Goal: Task Accomplishment & Management: Use online tool/utility

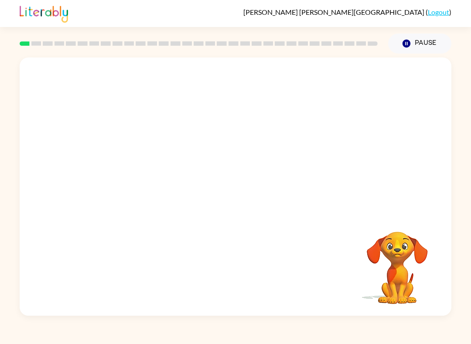
click at [434, 48] on button "Pause Pause" at bounding box center [419, 44] width 63 height 20
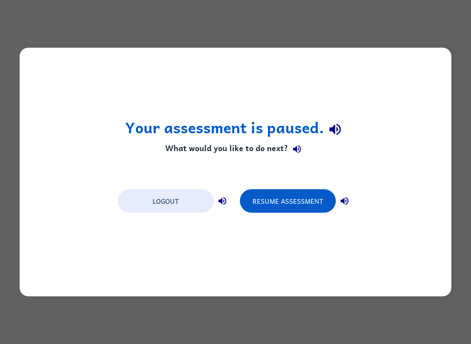
click at [167, 258] on div "Your assessment is paused. What would you like to do next? Logout Resume Assess…" at bounding box center [235, 172] width 431 height 249
click at [314, 204] on button "Resume Assessment" at bounding box center [288, 202] width 96 height 24
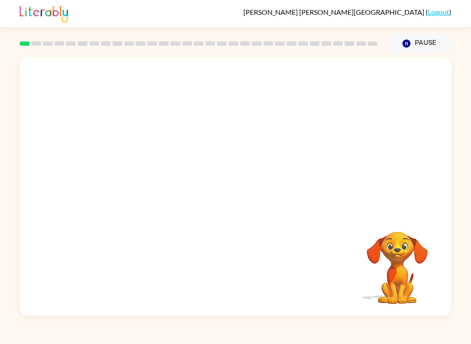
click at [425, 51] on button "Pause Pause" at bounding box center [419, 44] width 63 height 20
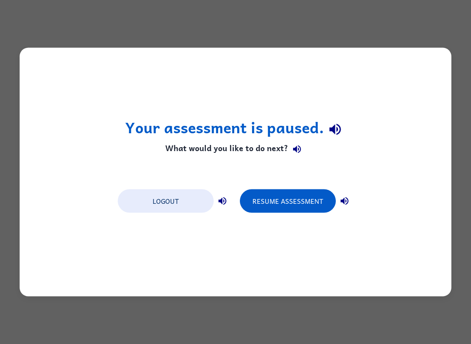
click at [314, 190] on button "Resume Assessment" at bounding box center [288, 202] width 96 height 24
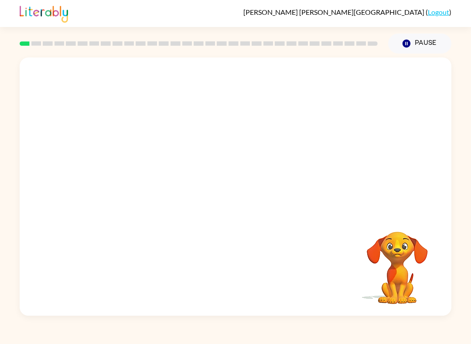
click at [428, 39] on button "Pause Pause" at bounding box center [419, 44] width 63 height 20
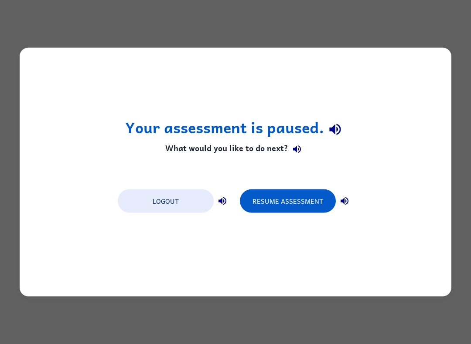
click at [299, 200] on button "Resume Assessment" at bounding box center [288, 202] width 96 height 24
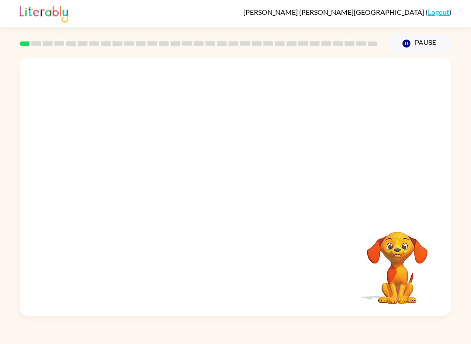
click at [396, 277] on video "Your browser must support playing .mp4 files to use Literably. Please try using…" at bounding box center [396, 261] width 87 height 87
click at [203, 143] on video "Your browser must support playing .mp4 files to use Literably. Please try using…" at bounding box center [235, 136] width 431 height 156
click at [210, 146] on video "Your browser must support playing .mp4 files to use Literably. Please try using…" at bounding box center [235, 136] width 431 height 156
click at [256, 190] on button "button" at bounding box center [235, 191] width 56 height 32
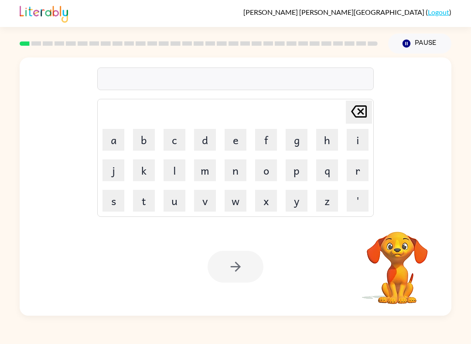
click at [143, 138] on button "b" at bounding box center [144, 140] width 22 height 22
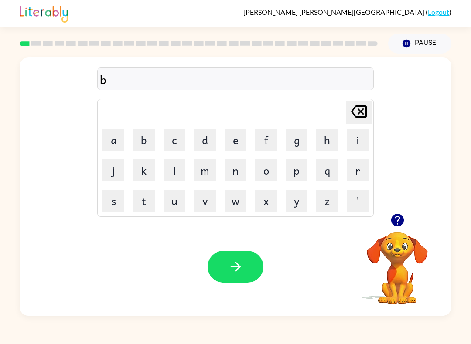
click at [268, 169] on button "o" at bounding box center [266, 171] width 22 height 22
click at [355, 168] on button "r" at bounding box center [357, 171] width 22 height 22
click at [199, 142] on button "d" at bounding box center [205, 140] width 22 height 22
click at [228, 144] on button "e" at bounding box center [235, 140] width 22 height 22
click at [357, 176] on button "r" at bounding box center [357, 171] width 22 height 22
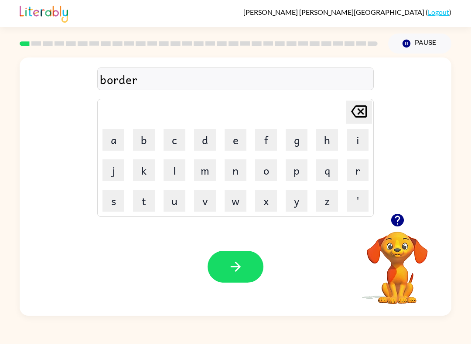
click at [245, 265] on button "button" at bounding box center [235, 267] width 56 height 32
click at [365, 173] on button "r" at bounding box center [357, 171] width 22 height 22
click at [268, 167] on button "o" at bounding box center [266, 171] width 22 height 22
click at [176, 205] on button "u" at bounding box center [174, 201] width 22 height 22
click at [234, 175] on button "n" at bounding box center [235, 171] width 22 height 22
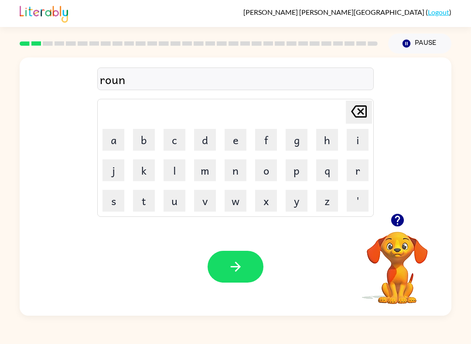
click at [204, 137] on button "d" at bounding box center [205, 140] width 22 height 22
click at [243, 266] on button "button" at bounding box center [235, 267] width 56 height 32
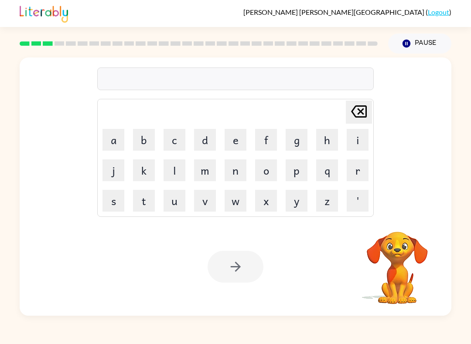
click at [197, 173] on button "m" at bounding box center [205, 171] width 22 height 22
click at [112, 143] on button "a" at bounding box center [113, 140] width 22 height 22
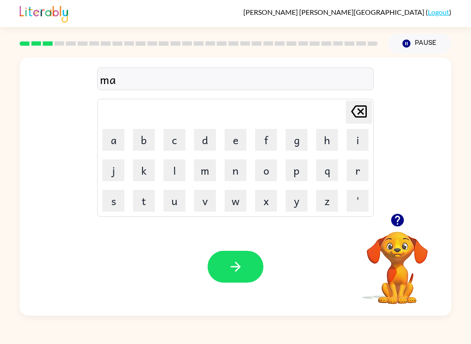
click at [174, 139] on button "c" at bounding box center [174, 140] width 22 height 22
click at [332, 147] on button "h" at bounding box center [327, 140] width 22 height 22
click at [362, 141] on button "i" at bounding box center [357, 140] width 22 height 22
click at [235, 178] on button "n" at bounding box center [235, 171] width 22 height 22
click at [225, 140] on button "e" at bounding box center [235, 140] width 22 height 22
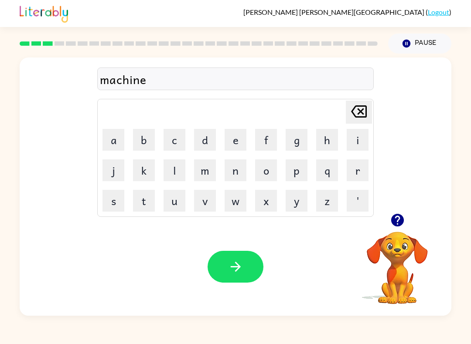
click at [231, 252] on button "button" at bounding box center [235, 267] width 56 height 32
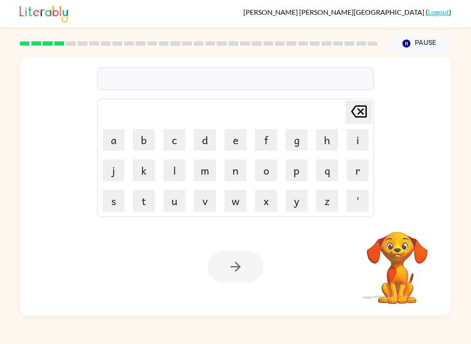
click at [139, 202] on button "t" at bounding box center [144, 201] width 22 height 22
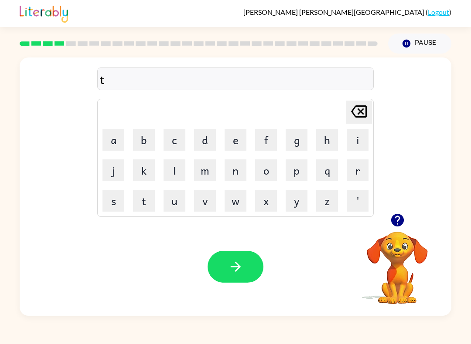
click at [362, 168] on button "r" at bounding box center [357, 171] width 22 height 22
click at [106, 141] on button "a" at bounding box center [113, 140] width 22 height 22
click at [358, 136] on button "i" at bounding box center [357, 140] width 22 height 22
click at [238, 171] on button "n" at bounding box center [235, 171] width 22 height 22
click at [234, 272] on icon "button" at bounding box center [235, 266] width 15 height 15
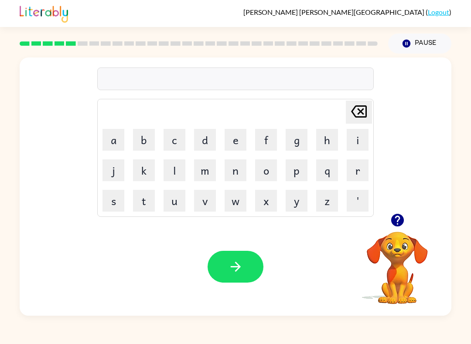
click at [230, 136] on button "e" at bounding box center [235, 140] width 22 height 22
click at [271, 134] on button "f" at bounding box center [266, 140] width 22 height 22
click at [235, 136] on button "e" at bounding box center [235, 140] width 22 height 22
click at [236, 166] on button "n" at bounding box center [235, 171] width 22 height 22
click at [115, 200] on button "s" at bounding box center [113, 201] width 22 height 22
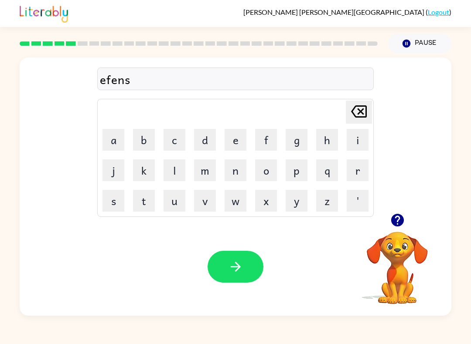
click at [357, 137] on button "i" at bounding box center [357, 140] width 22 height 22
click at [206, 200] on button "v" at bounding box center [205, 201] width 22 height 22
click at [234, 133] on button "e" at bounding box center [235, 140] width 22 height 22
click at [241, 256] on button "button" at bounding box center [235, 267] width 56 height 32
click at [205, 197] on button "v" at bounding box center [205, 201] width 22 height 22
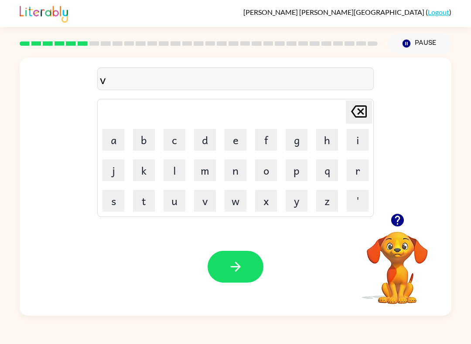
click at [115, 140] on button "a" at bounding box center [113, 140] width 22 height 22
click at [183, 139] on button "c" at bounding box center [174, 140] width 22 height 22
click at [109, 141] on button "a" at bounding box center [113, 140] width 22 height 22
click at [143, 206] on button "t" at bounding box center [144, 201] width 22 height 22
click at [361, 139] on button "i" at bounding box center [357, 140] width 22 height 22
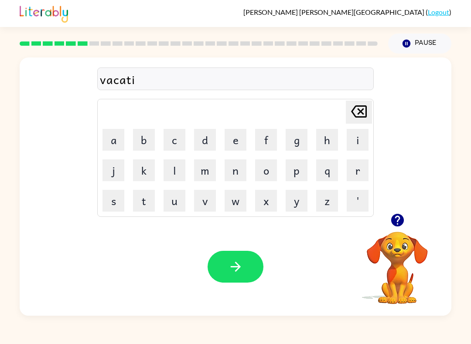
click at [276, 166] on button "o" at bounding box center [266, 171] width 22 height 22
click at [231, 176] on button "n" at bounding box center [235, 171] width 22 height 22
click at [234, 268] on icon "button" at bounding box center [235, 266] width 15 height 15
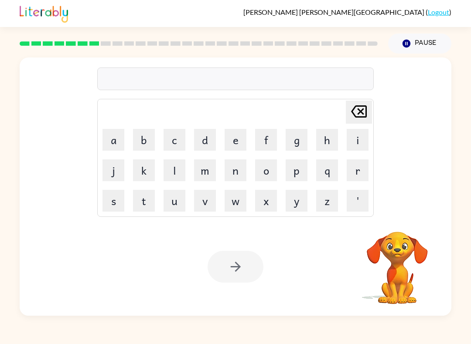
click at [172, 201] on button "u" at bounding box center [174, 201] width 22 height 22
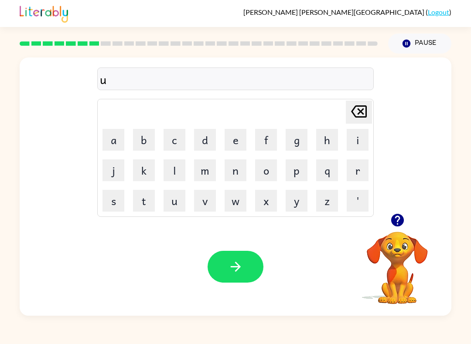
click at [202, 137] on button "d" at bounding box center [205, 140] width 22 height 22
click at [361, 114] on icon "[PERSON_NAME] last character input" at bounding box center [358, 111] width 21 height 21
click at [361, 113] on icon "[PERSON_NAME] last character input" at bounding box center [358, 111] width 21 height 21
click at [358, 109] on icon "[PERSON_NAME] last character input" at bounding box center [358, 111] width 21 height 21
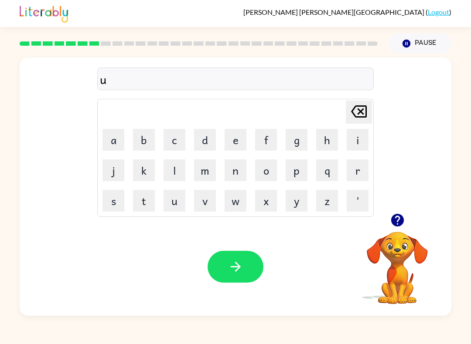
click at [358, 109] on icon "[PERSON_NAME] last character input" at bounding box center [358, 111] width 21 height 21
click at [360, 110] on icon "[PERSON_NAME] last character input" at bounding box center [358, 111] width 21 height 21
click at [168, 137] on button "c" at bounding box center [174, 140] width 22 height 22
click at [184, 202] on button "u" at bounding box center [174, 201] width 22 height 22
click at [204, 139] on button "d" at bounding box center [205, 140] width 22 height 22
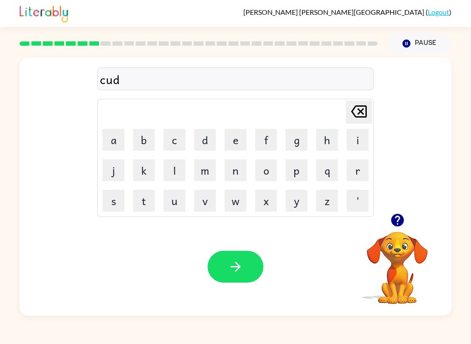
click at [204, 139] on button "d" at bounding box center [205, 140] width 22 height 22
click at [171, 169] on button "l" at bounding box center [174, 171] width 22 height 22
click at [239, 139] on button "e" at bounding box center [235, 140] width 22 height 22
click at [241, 259] on button "button" at bounding box center [235, 267] width 56 height 32
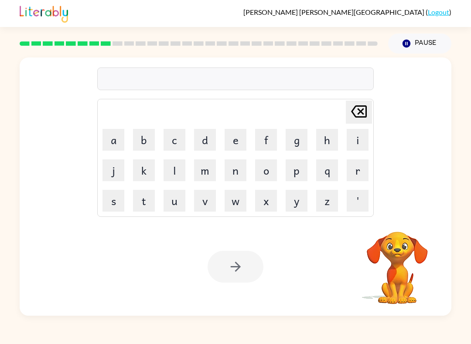
click at [215, 163] on button "m" at bounding box center [205, 171] width 22 height 22
click at [362, 135] on button "i" at bounding box center [357, 140] width 22 height 22
click at [357, 175] on button "r" at bounding box center [357, 171] width 22 height 22
click at [357, 141] on button "i" at bounding box center [357, 140] width 22 height 22
click at [173, 139] on button "c" at bounding box center [174, 140] width 22 height 22
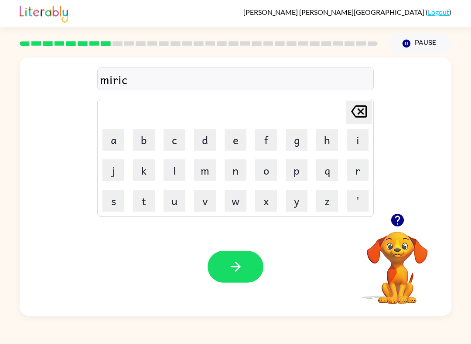
click at [117, 141] on button "a" at bounding box center [113, 140] width 22 height 22
click at [183, 173] on button "l" at bounding box center [174, 171] width 22 height 22
click at [231, 140] on button "e" at bounding box center [235, 140] width 22 height 22
click at [355, 109] on icon "[PERSON_NAME] last character input" at bounding box center [358, 111] width 21 height 21
click at [248, 268] on button "button" at bounding box center [235, 267] width 56 height 32
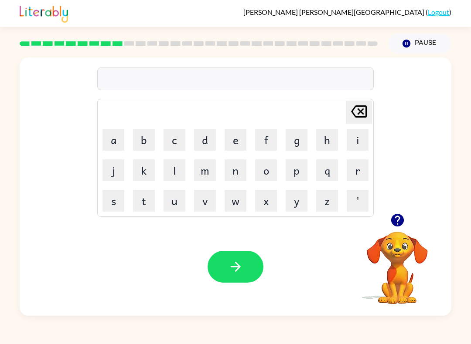
click at [396, 265] on video "Your browser must support playing .mp4 files to use Literably. Please try using…" at bounding box center [396, 261] width 87 height 87
click at [401, 216] on icon "button" at bounding box center [397, 220] width 13 height 13
click at [210, 168] on button "m" at bounding box center [205, 171] width 22 height 22
click at [360, 141] on button "i" at bounding box center [357, 140] width 22 height 22
click at [202, 138] on button "d" at bounding box center [205, 140] width 22 height 22
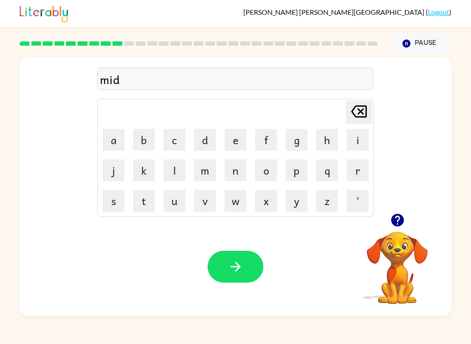
click at [408, 238] on video "Your browser must support playing .mp4 files to use Literably. Please try using…" at bounding box center [396, 261] width 87 height 87
click at [400, 221] on icon "button" at bounding box center [397, 220] width 13 height 13
click at [197, 173] on button "m" at bounding box center [205, 171] width 22 height 22
click at [273, 177] on button "o" at bounding box center [266, 171] width 22 height 22
click at [358, 167] on button "r" at bounding box center [357, 171] width 22 height 22
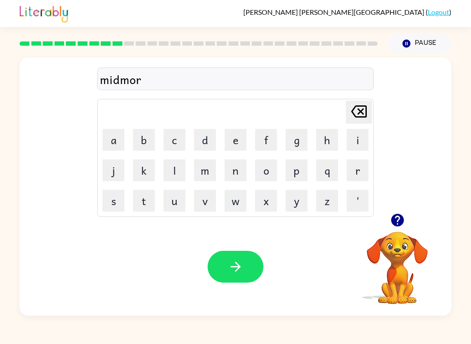
click at [242, 173] on button "n" at bounding box center [235, 171] width 22 height 22
click at [354, 143] on button "i" at bounding box center [357, 140] width 22 height 22
click at [241, 171] on button "n" at bounding box center [235, 171] width 22 height 22
click at [304, 134] on button "g" at bounding box center [296, 140] width 22 height 22
click at [253, 267] on button "button" at bounding box center [235, 267] width 56 height 32
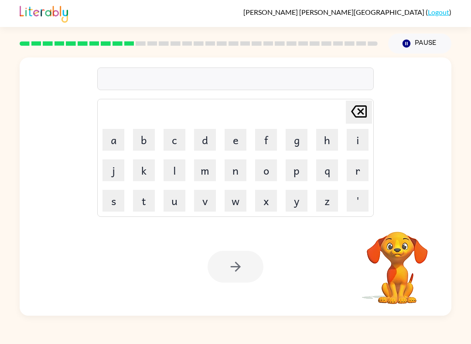
click at [202, 141] on button "d" at bounding box center [205, 140] width 22 height 22
click at [356, 144] on button "i" at bounding box center [357, 140] width 22 height 22
click at [119, 202] on button "s" at bounding box center [113, 201] width 22 height 22
click at [146, 204] on button "t" at bounding box center [144, 201] width 22 height 22
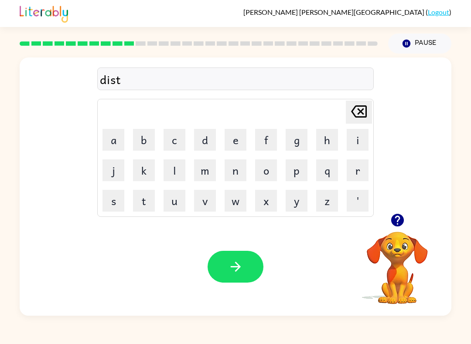
click at [361, 173] on button "r" at bounding box center [357, 171] width 22 height 22
click at [178, 203] on button "u" at bounding box center [174, 201] width 22 height 22
click at [109, 206] on button "s" at bounding box center [113, 201] width 22 height 22
click at [108, 205] on button "s" at bounding box center [113, 201] width 22 height 22
click at [243, 270] on button "button" at bounding box center [235, 267] width 56 height 32
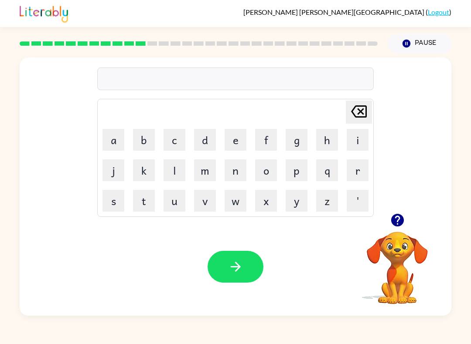
click at [400, 211] on button "button" at bounding box center [397, 220] width 22 height 22
click at [357, 179] on button "r" at bounding box center [357, 171] width 22 height 22
click at [267, 170] on button "o" at bounding box center [266, 171] width 22 height 22
click at [112, 143] on button "a" at bounding box center [113, 140] width 22 height 22
click at [402, 221] on icon "button" at bounding box center [397, 220] width 13 height 13
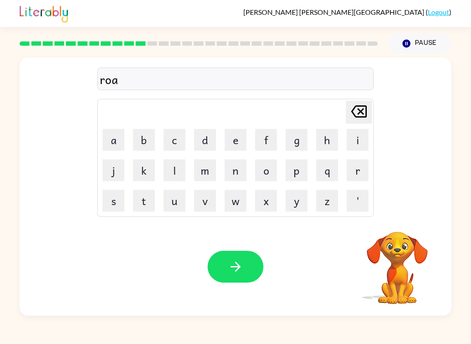
click at [201, 140] on button "d" at bounding box center [205, 140] width 22 height 22
click at [251, 259] on button "button" at bounding box center [235, 267] width 56 height 32
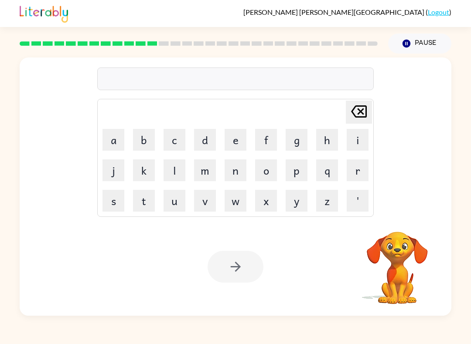
click at [178, 202] on button "u" at bounding box center [174, 201] width 22 height 22
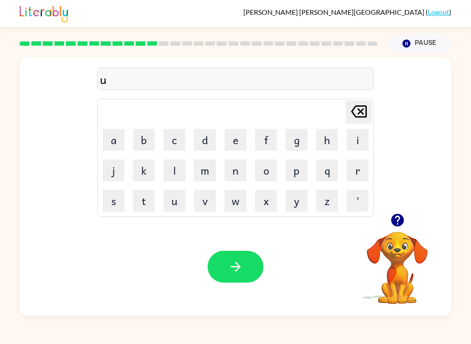
click at [300, 174] on button "p" at bounding box center [296, 171] width 22 height 22
click at [303, 147] on button "g" at bounding box center [296, 140] width 22 height 22
click at [358, 170] on button "r" at bounding box center [357, 171] width 22 height 22
click at [123, 138] on button "a" at bounding box center [113, 140] width 22 height 22
click at [210, 138] on button "d" at bounding box center [205, 140] width 22 height 22
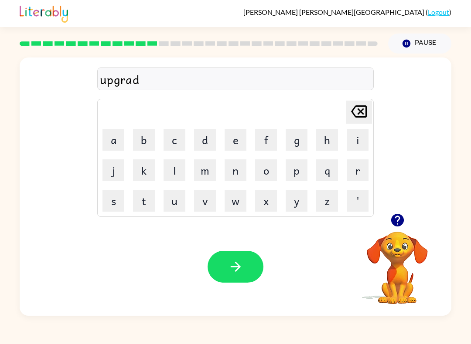
click at [210, 138] on button "d" at bounding box center [205, 140] width 22 height 22
click at [362, 114] on icon "[PERSON_NAME] last character input" at bounding box center [358, 111] width 21 height 21
click at [239, 137] on button "e" at bounding box center [235, 140] width 22 height 22
click at [234, 265] on icon "button" at bounding box center [235, 266] width 15 height 15
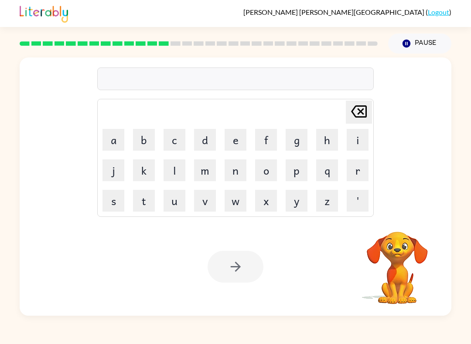
click at [148, 138] on button "b" at bounding box center [144, 140] width 22 height 22
click at [114, 144] on button "a" at bounding box center [113, 140] width 22 height 22
click at [208, 143] on button "d" at bounding box center [205, 140] width 22 height 22
click at [245, 170] on button "n" at bounding box center [235, 171] width 22 height 22
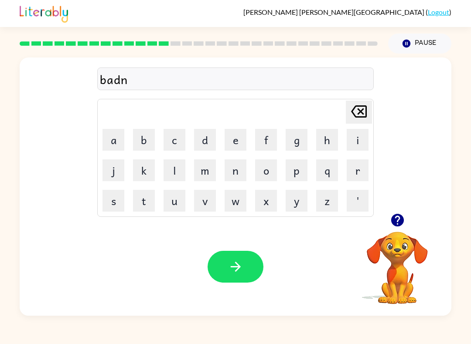
click at [236, 139] on button "e" at bounding box center [235, 140] width 22 height 22
click at [386, 224] on button "button" at bounding box center [397, 220] width 22 height 22
click at [386, 224] on video "Your browser must support playing .mp4 files to use Literably. Please try using…" at bounding box center [396, 261] width 87 height 87
click at [360, 118] on icon at bounding box center [359, 111] width 16 height 12
click at [360, 117] on icon at bounding box center [359, 111] width 16 height 12
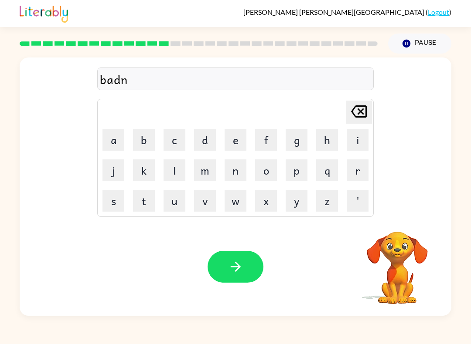
click at [363, 116] on icon "[PERSON_NAME] last character input" at bounding box center [358, 111] width 21 height 21
click at [364, 117] on icon at bounding box center [359, 111] width 16 height 12
click at [210, 175] on button "m" at bounding box center [205, 171] width 22 height 22
click at [114, 145] on button "a" at bounding box center [113, 140] width 22 height 22
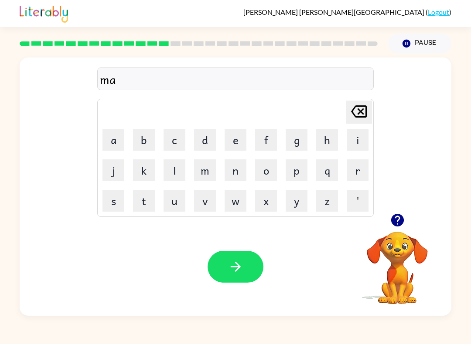
click at [205, 143] on button "d" at bounding box center [205, 140] width 22 height 22
click at [233, 174] on button "n" at bounding box center [235, 171] width 22 height 22
click at [233, 136] on button "e" at bounding box center [235, 140] width 22 height 22
click at [108, 196] on button "s" at bounding box center [113, 201] width 22 height 22
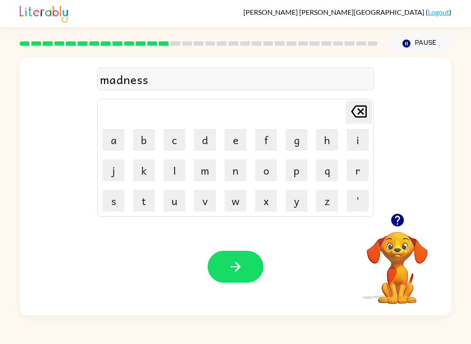
click at [241, 261] on icon "button" at bounding box center [235, 266] width 15 height 15
click at [146, 141] on button "b" at bounding box center [144, 140] width 22 height 22
click at [405, 215] on button "button" at bounding box center [397, 220] width 22 height 22
click at [408, 223] on button "button" at bounding box center [397, 220] width 22 height 22
click at [410, 226] on video "Your browser must support playing .mp4 files to use Literably. Please try using…" at bounding box center [396, 261] width 87 height 87
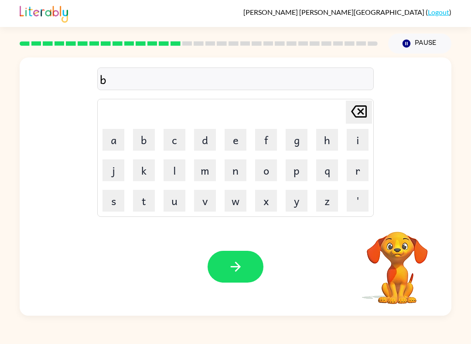
click at [265, 177] on button "o" at bounding box center [266, 171] width 22 height 22
click at [183, 201] on button "u" at bounding box center [174, 201] width 22 height 22
click at [238, 171] on button "n" at bounding box center [235, 171] width 22 height 22
click at [233, 142] on button "e" at bounding box center [235, 140] width 22 height 22
click at [109, 197] on button "s" at bounding box center [113, 201] width 22 height 22
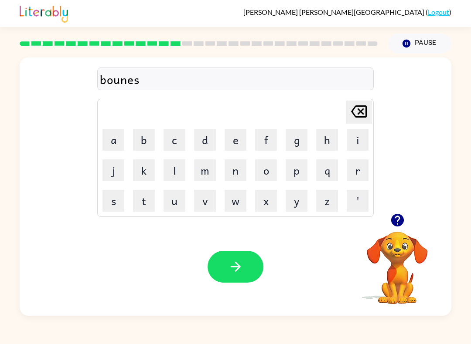
click at [109, 197] on button "s" at bounding box center [113, 201] width 22 height 22
click at [249, 262] on button "button" at bounding box center [235, 267] width 56 height 32
click at [397, 224] on icon "button" at bounding box center [397, 220] width 15 height 15
click at [405, 223] on button "button" at bounding box center [397, 220] width 22 height 22
click at [122, 201] on button "s" at bounding box center [113, 201] width 22 height 22
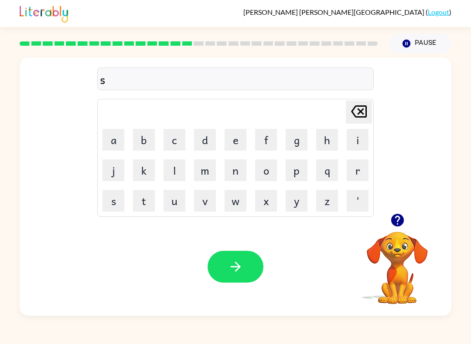
click at [242, 207] on button "w" at bounding box center [235, 201] width 22 height 22
click at [268, 177] on button "o" at bounding box center [266, 171] width 22 height 22
click at [366, 175] on button "r" at bounding box center [357, 171] width 22 height 22
click at [214, 178] on button "m" at bounding box center [205, 171] width 22 height 22
click at [231, 277] on button "button" at bounding box center [235, 267] width 56 height 32
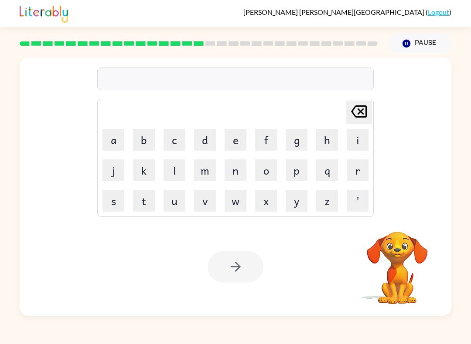
click at [357, 168] on button "r" at bounding box center [357, 171] width 22 height 22
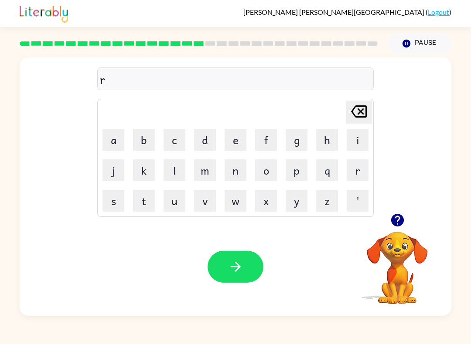
click at [107, 140] on button "a" at bounding box center [113, 140] width 22 height 22
click at [402, 228] on icon "button" at bounding box center [397, 220] width 15 height 15
click at [204, 173] on button "m" at bounding box center [205, 171] width 22 height 22
click at [298, 171] on button "p" at bounding box center [296, 171] width 22 height 22
click at [247, 270] on button "button" at bounding box center [235, 267] width 56 height 32
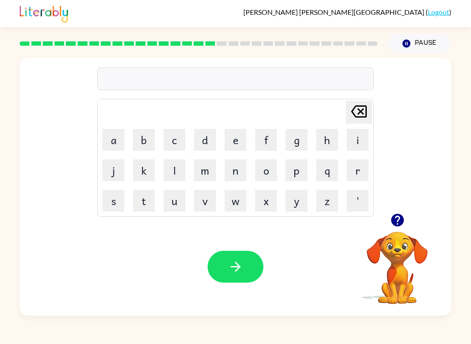
click at [136, 137] on button "b" at bounding box center [144, 140] width 22 height 22
click at [360, 172] on button "r" at bounding box center [357, 171] width 22 height 22
click at [356, 143] on button "i" at bounding box center [357, 140] width 22 height 22
click at [208, 177] on button "m" at bounding box center [205, 171] width 22 height 22
click at [357, 141] on button "i" at bounding box center [357, 140] width 22 height 22
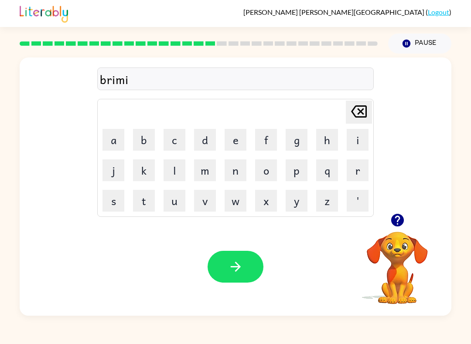
click at [232, 170] on button "n" at bounding box center [235, 171] width 22 height 22
click at [294, 140] on button "g" at bounding box center [296, 140] width 22 height 22
click at [252, 255] on button "button" at bounding box center [235, 267] width 56 height 32
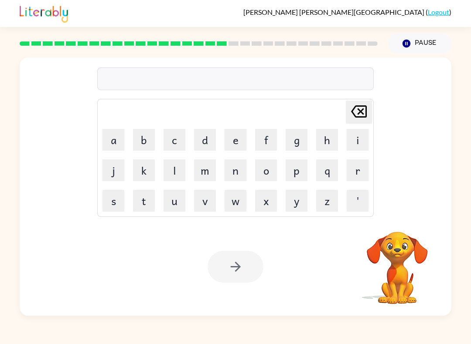
click at [365, 173] on button "r" at bounding box center [357, 171] width 22 height 22
click at [239, 139] on button "e" at bounding box center [235, 140] width 22 height 22
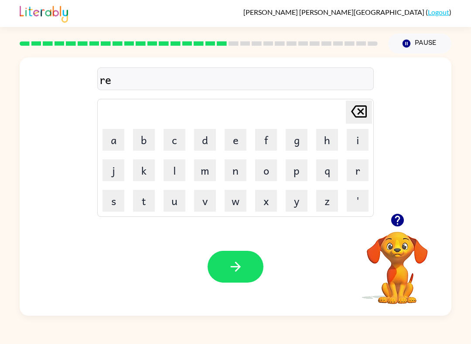
click at [113, 210] on button "s" at bounding box center [113, 201] width 22 height 22
click at [331, 177] on button "q" at bounding box center [327, 171] width 22 height 22
click at [174, 200] on button "u" at bounding box center [174, 201] width 22 height 22
click at [357, 146] on button "i" at bounding box center [357, 140] width 22 height 22
click at [234, 141] on button "e" at bounding box center [235, 140] width 22 height 22
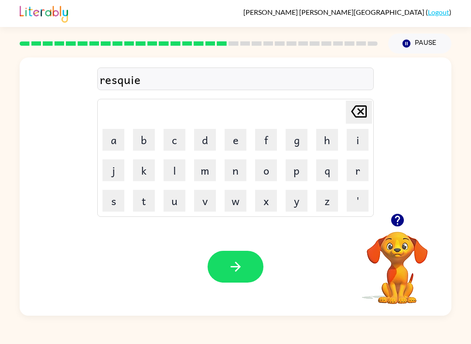
click at [120, 201] on button "s" at bounding box center [113, 201] width 22 height 22
click at [152, 202] on button "t" at bounding box center [144, 201] width 22 height 22
click at [246, 272] on button "button" at bounding box center [235, 267] width 56 height 32
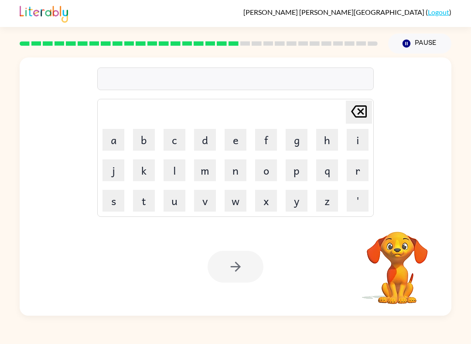
click at [114, 146] on button "a" at bounding box center [113, 140] width 22 height 22
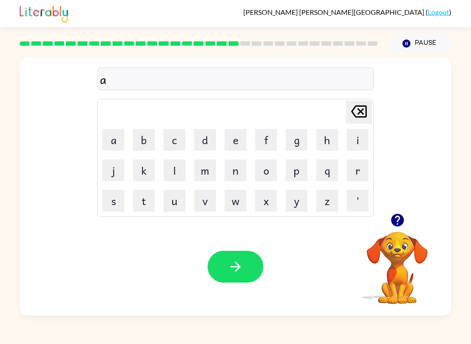
click at [354, 172] on button "r" at bounding box center [357, 171] width 22 height 22
click at [400, 227] on icon "button" at bounding box center [397, 220] width 15 height 15
click at [172, 139] on button "c" at bounding box center [174, 140] width 22 height 22
click at [330, 143] on button "h" at bounding box center [327, 140] width 22 height 22
click at [397, 211] on button "button" at bounding box center [397, 220] width 22 height 22
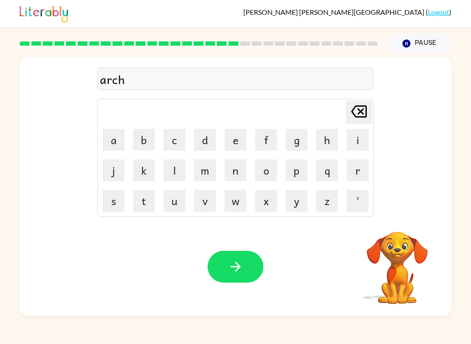
click at [244, 197] on button "w" at bounding box center [235, 201] width 22 height 22
click at [103, 148] on button "a" at bounding box center [113, 140] width 22 height 22
click at [295, 201] on button "y" at bounding box center [296, 201] width 22 height 22
click at [246, 276] on button "button" at bounding box center [235, 267] width 56 height 32
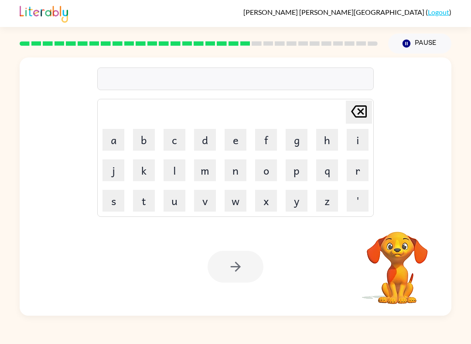
click at [268, 141] on button "f" at bounding box center [266, 140] width 22 height 22
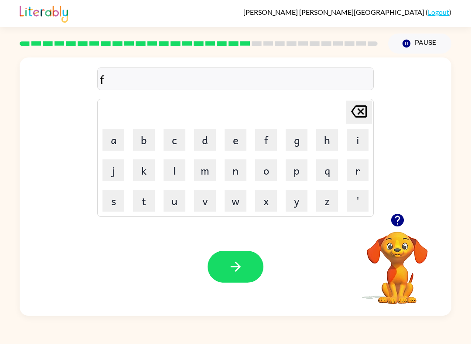
click at [270, 165] on button "o" at bounding box center [266, 171] width 22 height 22
click at [166, 174] on button "l" at bounding box center [174, 171] width 22 height 22
click at [271, 173] on button "o" at bounding box center [266, 171] width 22 height 22
click at [241, 204] on button "w" at bounding box center [235, 201] width 22 height 22
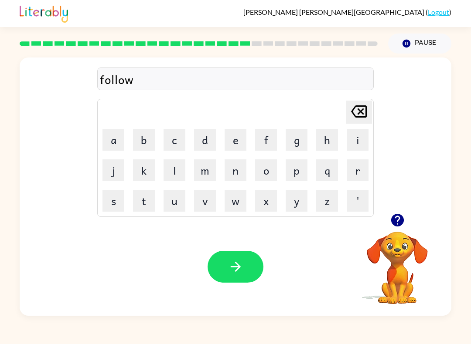
click at [237, 140] on button "e" at bounding box center [235, 140] width 22 height 22
click at [207, 145] on button "d" at bounding box center [205, 140] width 22 height 22
click at [241, 261] on icon "button" at bounding box center [235, 266] width 15 height 15
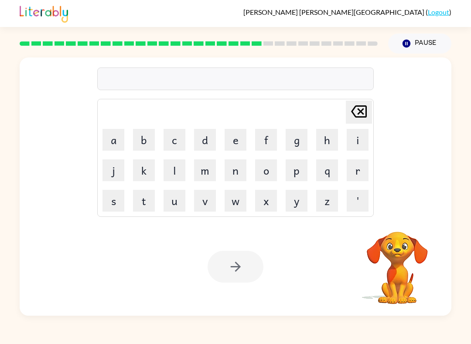
click at [114, 204] on button "s" at bounding box center [113, 201] width 22 height 22
click at [232, 141] on button "e" at bounding box center [235, 140] width 22 height 22
click at [237, 171] on button "n" at bounding box center [235, 171] width 22 height 22
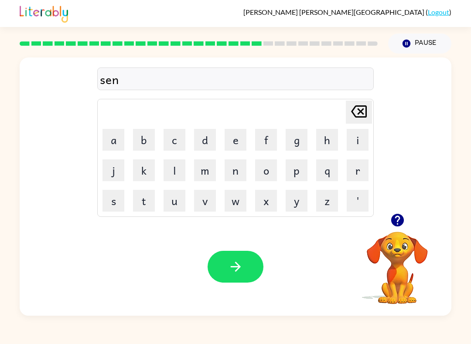
click at [142, 196] on button "t" at bounding box center [144, 201] width 22 height 22
click at [234, 146] on button "e" at bounding box center [235, 140] width 22 height 22
click at [302, 173] on button "p" at bounding box center [296, 171] width 22 height 22
click at [358, 145] on button "i" at bounding box center [357, 140] width 22 height 22
click at [241, 271] on icon "button" at bounding box center [235, 266] width 15 height 15
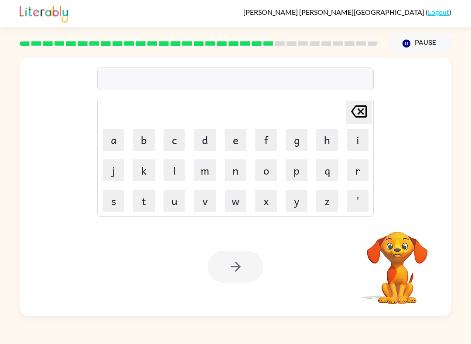
click at [118, 199] on button "s" at bounding box center [113, 201] width 22 height 22
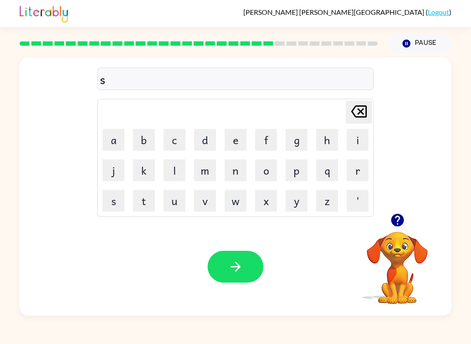
click at [173, 200] on button "u" at bounding box center [174, 201] width 22 height 22
click at [117, 201] on button "s" at bounding box center [113, 201] width 22 height 22
click at [147, 200] on button "t" at bounding box center [144, 201] width 22 height 22
click at [112, 141] on button "a" at bounding box center [113, 140] width 22 height 22
click at [357, 138] on button "i" at bounding box center [357, 140] width 22 height 22
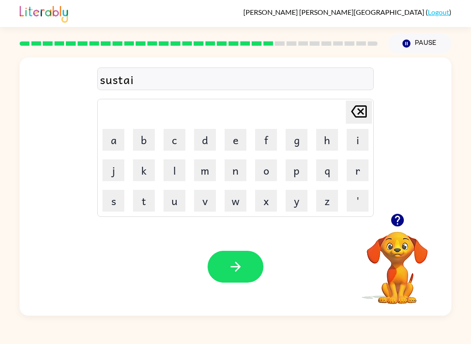
click at [227, 173] on button "n" at bounding box center [235, 171] width 22 height 22
click at [245, 268] on button "button" at bounding box center [235, 267] width 56 height 32
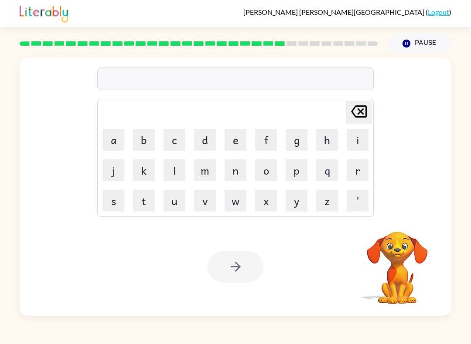
click at [270, 144] on button "f" at bounding box center [266, 140] width 22 height 22
click at [268, 173] on button "o" at bounding box center [266, 171] width 22 height 22
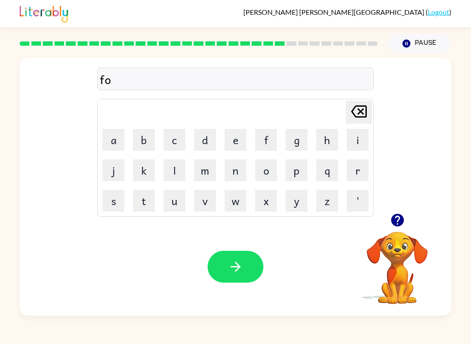
click at [357, 174] on button "r" at bounding box center [357, 171] width 22 height 22
click at [237, 200] on button "w" at bounding box center [235, 201] width 22 height 22
click at [116, 144] on button "a" at bounding box center [113, 140] width 22 height 22
click at [359, 172] on button "r" at bounding box center [357, 171] width 22 height 22
click at [197, 139] on button "d" at bounding box center [205, 140] width 22 height 22
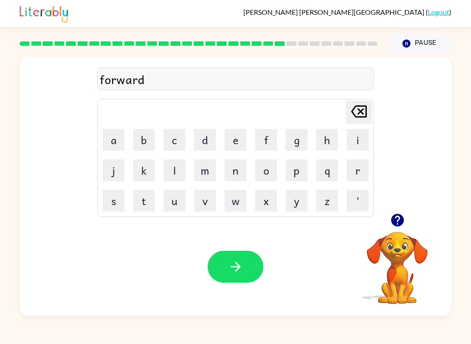
click at [256, 261] on button "button" at bounding box center [235, 267] width 56 height 32
click at [360, 169] on button "r" at bounding box center [357, 171] width 22 height 22
click at [228, 141] on button "e" at bounding box center [235, 140] width 22 height 22
click at [382, 230] on div at bounding box center [396, 220] width 87 height 22
click at [398, 217] on icon "button" at bounding box center [397, 220] width 15 height 15
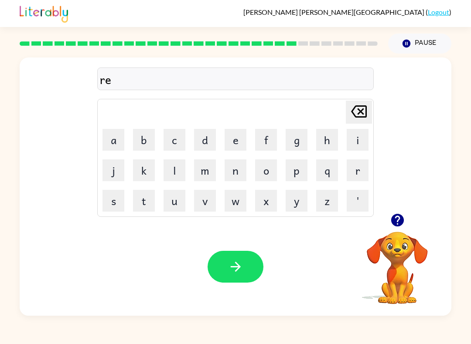
click at [400, 223] on icon "button" at bounding box center [397, 220] width 13 height 13
click at [180, 172] on button "l" at bounding box center [174, 171] width 22 height 22
click at [107, 143] on button "a" at bounding box center [113, 140] width 22 height 22
click at [138, 204] on button "t" at bounding box center [144, 201] width 22 height 22
click at [235, 137] on button "e" at bounding box center [235, 140] width 22 height 22
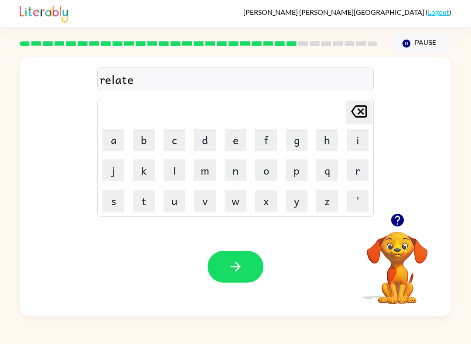
click at [209, 133] on button "d" at bounding box center [205, 140] width 22 height 22
click at [234, 261] on icon "button" at bounding box center [235, 266] width 15 height 15
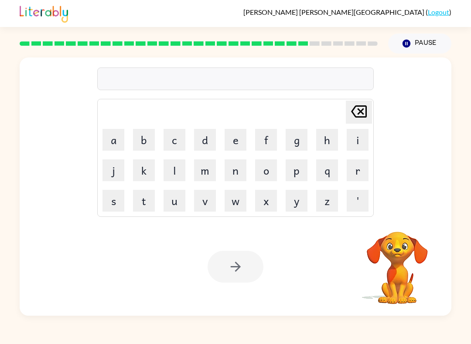
click at [303, 136] on button "g" at bounding box center [296, 140] width 22 height 22
click at [274, 166] on button "o" at bounding box center [266, 171] width 22 height 22
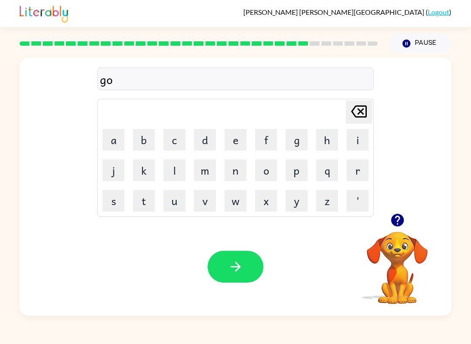
click at [140, 144] on button "b" at bounding box center [144, 140] width 22 height 22
click at [173, 177] on button "l" at bounding box center [174, 171] width 22 height 22
click at [356, 145] on button "i" at bounding box center [357, 140] width 22 height 22
click at [243, 172] on button "n" at bounding box center [235, 171] width 22 height 22
click at [243, 261] on button "button" at bounding box center [235, 267] width 56 height 32
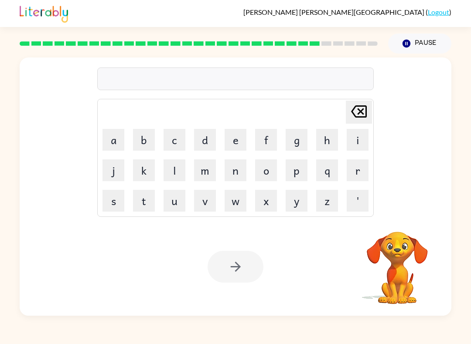
click at [174, 170] on button "l" at bounding box center [174, 171] width 22 height 22
click at [175, 203] on button "u" at bounding box center [174, 201] width 22 height 22
click at [208, 175] on button "m" at bounding box center [205, 171] width 22 height 22
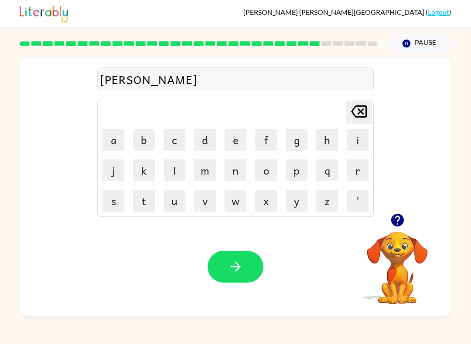
click at [142, 142] on button "b" at bounding box center [144, 140] width 22 height 22
click at [393, 214] on icon "button" at bounding box center [397, 220] width 15 height 15
click at [236, 137] on button "e" at bounding box center [235, 140] width 22 height 22
click at [359, 175] on button "r" at bounding box center [357, 171] width 22 height 22
click at [117, 139] on button "a" at bounding box center [113, 140] width 22 height 22
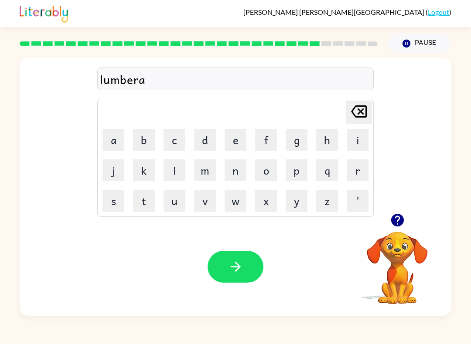
click at [177, 143] on button "c" at bounding box center [174, 140] width 22 height 22
click at [138, 161] on button "k" at bounding box center [144, 171] width 22 height 22
click at [247, 275] on button "button" at bounding box center [235, 267] width 56 height 32
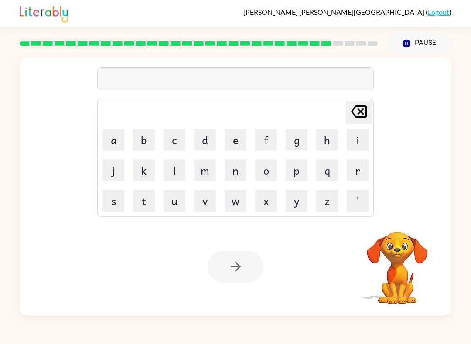
click at [180, 137] on button "c" at bounding box center [174, 140] width 22 height 22
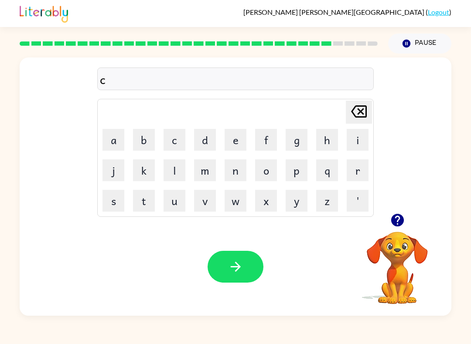
click at [361, 112] on icon at bounding box center [359, 111] width 16 height 12
click at [402, 220] on icon "button" at bounding box center [397, 220] width 13 height 13
click at [297, 178] on button "p" at bounding box center [296, 171] width 22 height 22
click at [233, 143] on button "e" at bounding box center [235, 140] width 22 height 22
click at [360, 171] on button "r" at bounding box center [357, 171] width 22 height 22
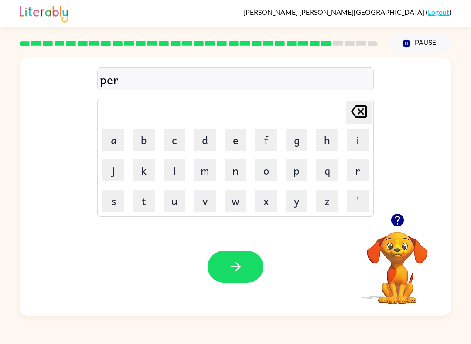
click at [112, 194] on button "s" at bounding box center [113, 201] width 22 height 22
click at [243, 136] on button "e" at bounding box center [235, 140] width 22 height 22
click at [225, 266] on button "button" at bounding box center [235, 267] width 56 height 32
click at [148, 203] on button "t" at bounding box center [144, 201] width 22 height 22
click at [336, 139] on button "h" at bounding box center [327, 140] width 22 height 22
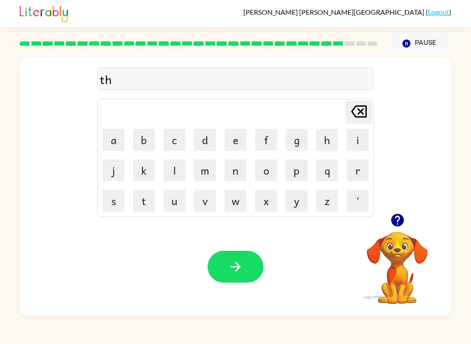
click at [361, 143] on button "i" at bounding box center [357, 140] width 22 height 22
click at [240, 177] on button "n" at bounding box center [235, 171] width 22 height 22
click at [236, 265] on icon "button" at bounding box center [235, 266] width 15 height 15
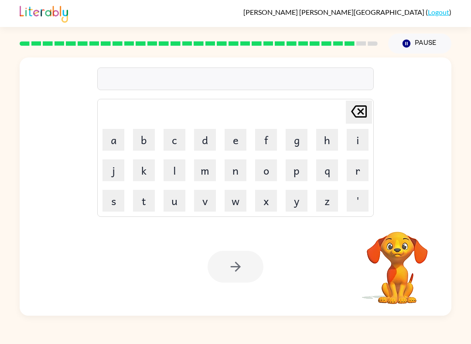
click at [120, 204] on button "s" at bounding box center [113, 201] width 22 height 22
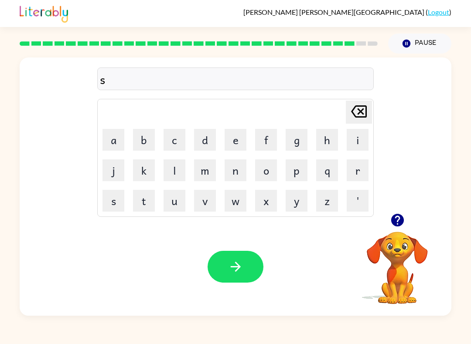
click at [360, 136] on button "i" at bounding box center [357, 140] width 22 height 22
click at [170, 170] on button "l" at bounding box center [174, 171] width 22 height 22
click at [205, 204] on button "v" at bounding box center [205, 201] width 22 height 22
click at [236, 139] on button "e" at bounding box center [235, 140] width 22 height 22
click at [402, 219] on icon "button" at bounding box center [397, 220] width 13 height 13
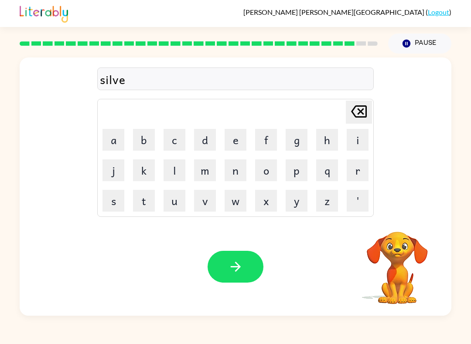
click at [362, 176] on button "r" at bounding box center [357, 171] width 22 height 22
click at [358, 119] on icon "[PERSON_NAME] last character input" at bounding box center [358, 111] width 21 height 21
click at [357, 119] on icon "[PERSON_NAME] last character input" at bounding box center [358, 111] width 21 height 21
click at [362, 112] on icon "[PERSON_NAME] last character input" at bounding box center [358, 111] width 21 height 21
click at [243, 207] on button "w" at bounding box center [235, 201] width 22 height 22
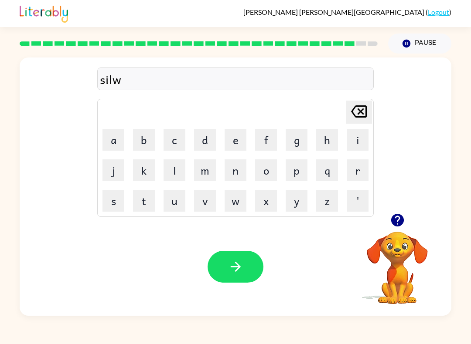
click at [242, 139] on button "e" at bounding box center [235, 140] width 22 height 22
click at [110, 144] on button "a" at bounding box center [113, 140] width 22 height 22
click at [367, 165] on button "r" at bounding box center [357, 171] width 22 height 22
click at [249, 265] on button "button" at bounding box center [235, 267] width 56 height 32
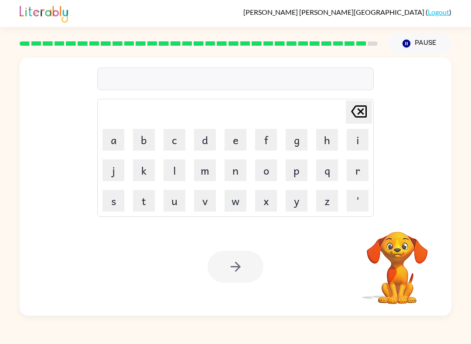
click at [112, 144] on button "a" at bounding box center [113, 140] width 22 height 22
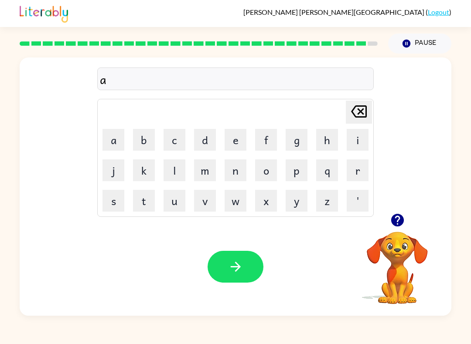
click at [268, 139] on button "f" at bounding box center [266, 140] width 22 height 22
click at [352, 175] on button "r" at bounding box center [357, 171] width 22 height 22
click at [113, 146] on button "a" at bounding box center [113, 140] width 22 height 22
click at [356, 139] on button "i" at bounding box center [357, 140] width 22 height 22
click at [199, 144] on button "d" at bounding box center [205, 140] width 22 height 22
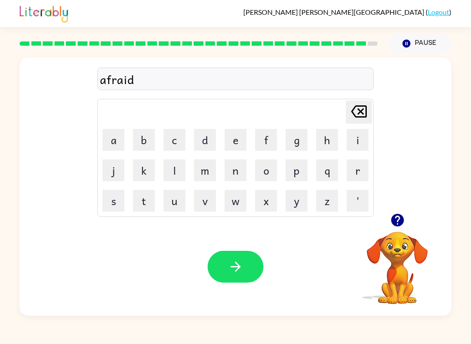
click at [230, 268] on icon "button" at bounding box center [235, 266] width 15 height 15
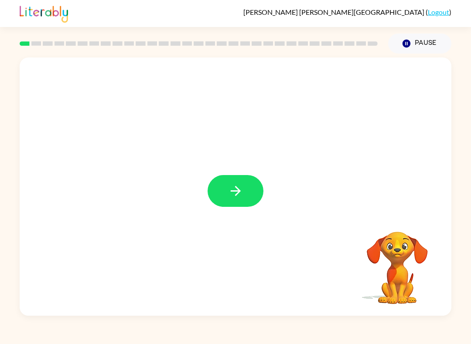
click at [240, 196] on icon "button" at bounding box center [235, 190] width 15 height 15
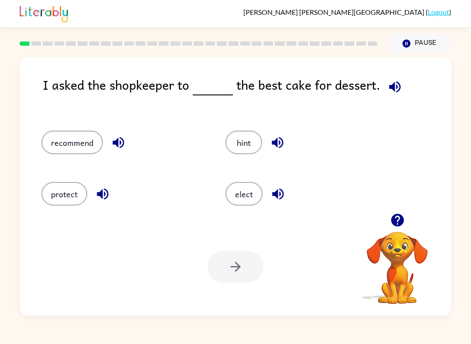
click at [74, 139] on button "recommend" at bounding box center [71, 143] width 61 height 24
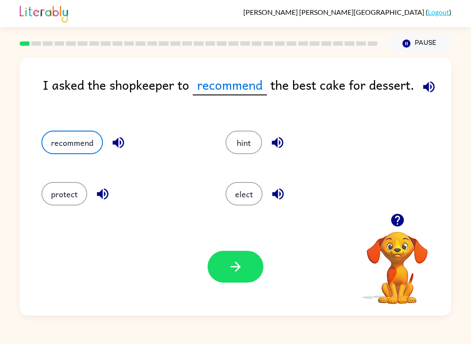
click at [240, 190] on button "elect" at bounding box center [243, 194] width 37 height 24
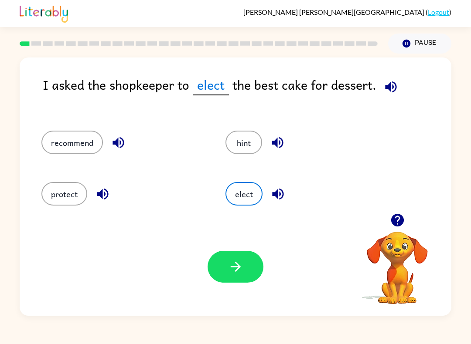
click at [73, 148] on button "recommend" at bounding box center [71, 143] width 61 height 24
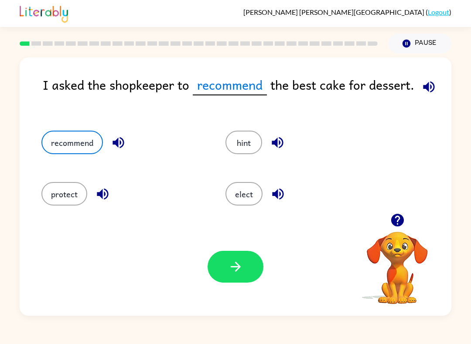
click at [231, 274] on icon "button" at bounding box center [235, 266] width 15 height 15
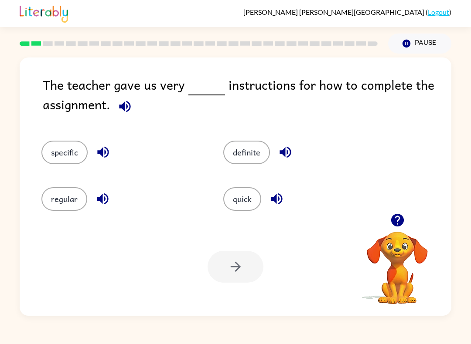
click at [65, 153] on button "specific" at bounding box center [64, 153] width 46 height 24
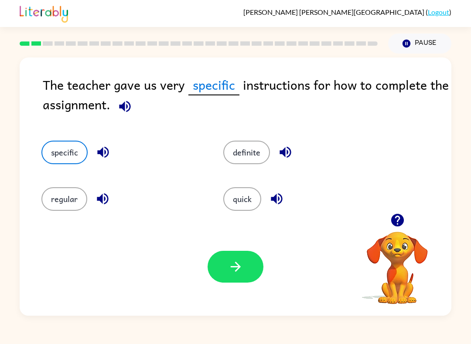
click at [234, 273] on icon "button" at bounding box center [235, 266] width 15 height 15
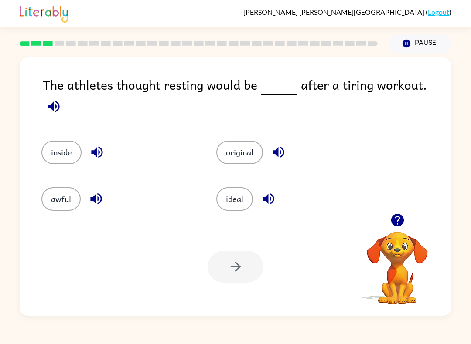
click at [221, 190] on button "ideal" at bounding box center [234, 199] width 37 height 24
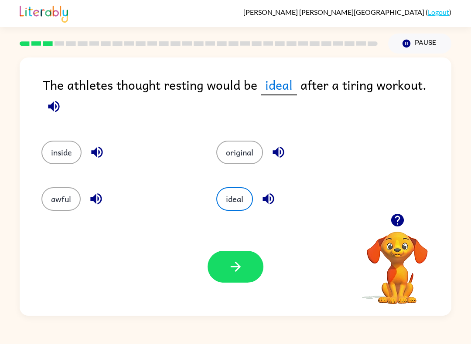
click at [227, 261] on button "button" at bounding box center [235, 267] width 56 height 32
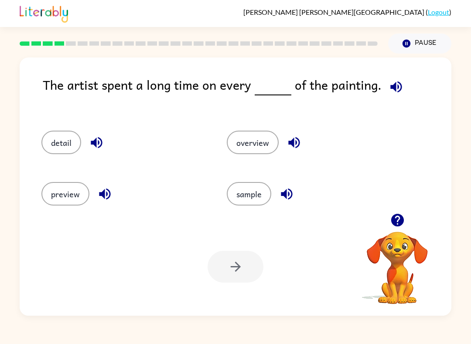
click at [69, 144] on button "detail" at bounding box center [61, 143] width 40 height 24
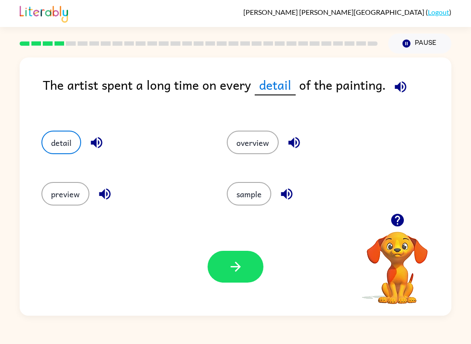
click at [233, 264] on icon "button" at bounding box center [235, 266] width 15 height 15
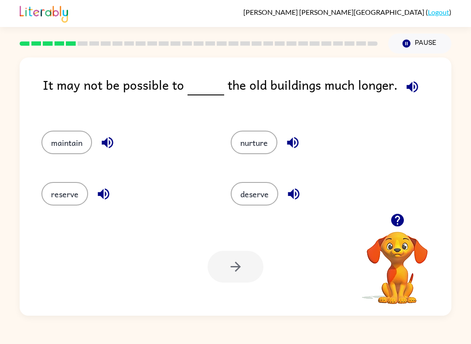
click at [52, 147] on button "maintain" at bounding box center [66, 143] width 51 height 24
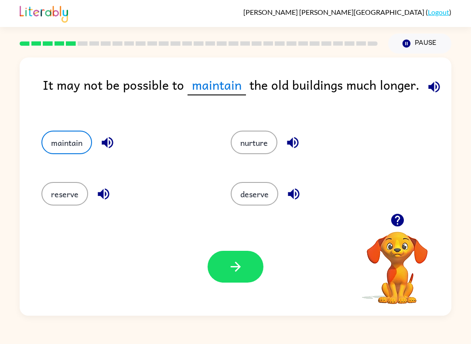
click at [223, 274] on button "button" at bounding box center [235, 267] width 56 height 32
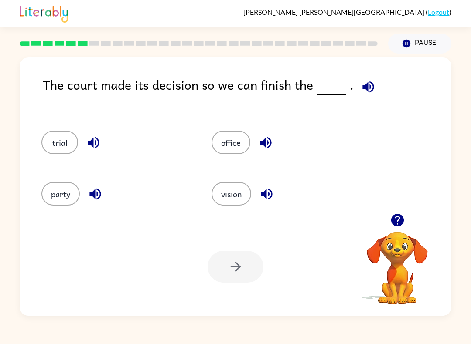
click at [65, 153] on button "trial" at bounding box center [59, 143] width 37 height 24
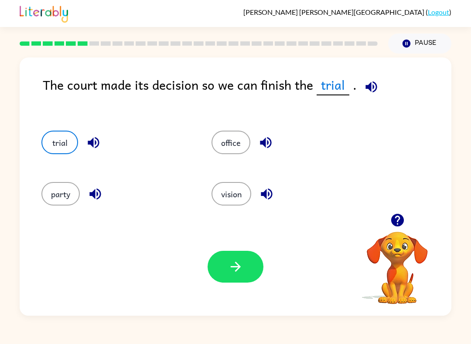
click at [100, 196] on icon "button" at bounding box center [94, 194] width 11 height 11
click at [101, 137] on icon "button" at bounding box center [93, 142] width 15 height 15
click at [255, 142] on button "button" at bounding box center [266, 143] width 22 height 22
click at [269, 179] on div "vision" at bounding box center [280, 191] width 170 height 51
click at [268, 193] on icon "button" at bounding box center [266, 194] width 15 height 15
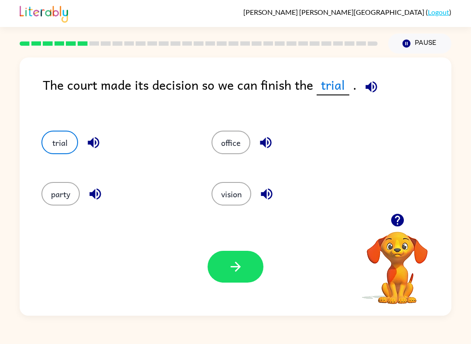
click at [265, 190] on icon "button" at bounding box center [266, 194] width 15 height 15
click at [207, 197] on div "vision" at bounding box center [280, 191] width 170 height 51
click at [75, 201] on button "party" at bounding box center [60, 194] width 38 height 24
click at [71, 144] on button "trial" at bounding box center [59, 143] width 37 height 24
click at [57, 187] on button "party" at bounding box center [60, 194] width 38 height 24
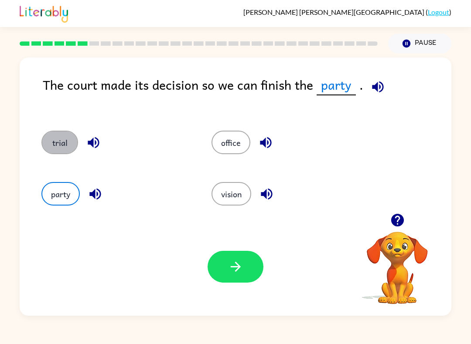
click at [62, 146] on button "trial" at bounding box center [59, 143] width 37 height 24
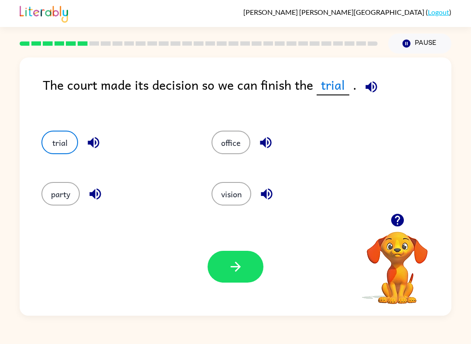
click at [64, 143] on button "trial" at bounding box center [59, 143] width 37 height 24
click at [59, 200] on button "party" at bounding box center [60, 194] width 38 height 24
click at [56, 188] on button "party" at bounding box center [60, 194] width 38 height 24
click at [55, 134] on button "trial" at bounding box center [59, 143] width 37 height 24
click at [54, 186] on button "party" at bounding box center [60, 194] width 38 height 24
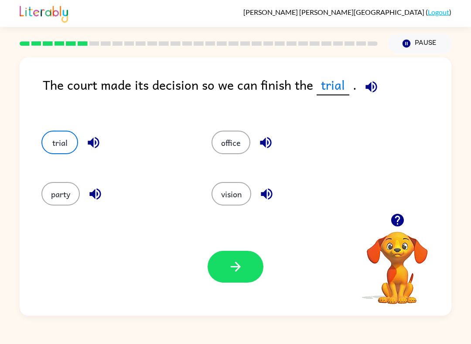
click at [56, 131] on button "trial" at bounding box center [59, 143] width 37 height 24
click at [56, 187] on button "party" at bounding box center [60, 194] width 38 height 24
click at [56, 131] on button "trial" at bounding box center [59, 143] width 37 height 24
click at [57, 187] on button "party" at bounding box center [60, 194] width 38 height 24
click at [57, 131] on button "trial" at bounding box center [59, 143] width 37 height 24
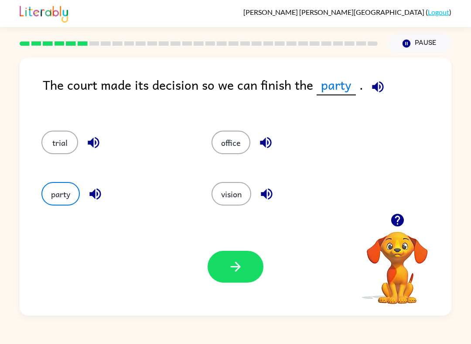
click at [56, 184] on button "party" at bounding box center [60, 194] width 38 height 24
click at [57, 189] on button "party" at bounding box center [60, 194] width 38 height 24
click at [60, 179] on div "party" at bounding box center [110, 191] width 170 height 51
click at [59, 175] on div "party" at bounding box center [110, 191] width 170 height 51
click at [61, 183] on button "party" at bounding box center [60, 194] width 38 height 24
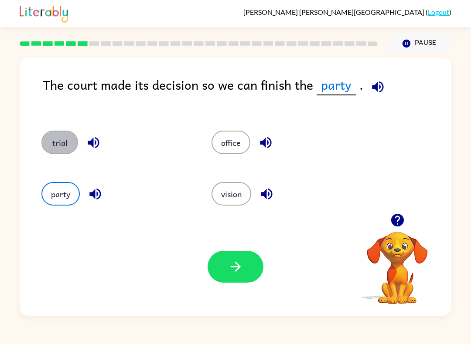
click at [64, 164] on div "trial" at bounding box center [110, 139] width 170 height 51
click at [65, 183] on button "party" at bounding box center [60, 194] width 38 height 24
click at [73, 143] on button "trial" at bounding box center [59, 143] width 37 height 24
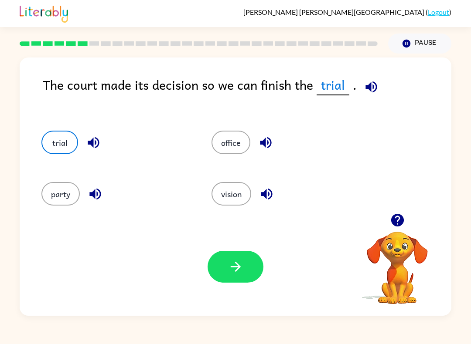
click at [67, 199] on button "party" at bounding box center [60, 194] width 38 height 24
click at [67, 144] on button "trial" at bounding box center [59, 143] width 37 height 24
click at [72, 197] on button "party" at bounding box center [60, 194] width 38 height 24
click at [74, 148] on button "trial" at bounding box center [59, 143] width 37 height 24
click at [71, 187] on button "party" at bounding box center [60, 194] width 38 height 24
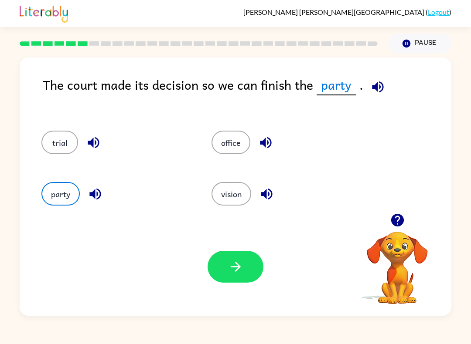
click at [74, 138] on button "trial" at bounding box center [59, 143] width 37 height 24
click at [73, 185] on button "party" at bounding box center [60, 194] width 38 height 24
click at [81, 127] on div "trial" at bounding box center [110, 139] width 170 height 51
click at [75, 139] on button "trial" at bounding box center [59, 143] width 37 height 24
click at [61, 200] on button "party" at bounding box center [60, 194] width 38 height 24
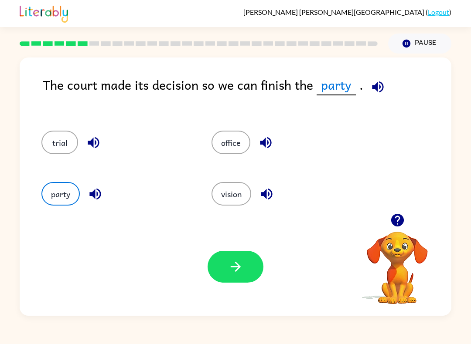
click at [79, 130] on div "trial" at bounding box center [110, 139] width 170 height 51
click at [63, 154] on button "trial" at bounding box center [59, 143] width 37 height 24
click at [74, 194] on button "party" at bounding box center [60, 194] width 38 height 24
click at [69, 141] on button "trial" at bounding box center [59, 143] width 37 height 24
click at [234, 275] on button "button" at bounding box center [235, 267] width 56 height 32
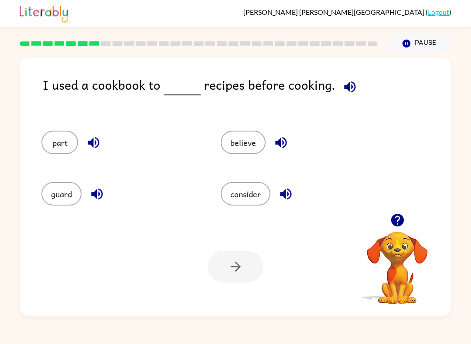
click at [251, 205] on button "consider" at bounding box center [246, 194] width 50 height 24
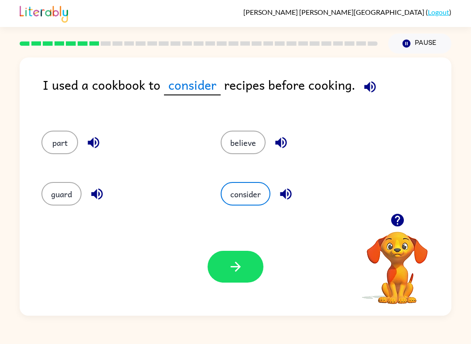
click at [233, 272] on icon "button" at bounding box center [235, 266] width 15 height 15
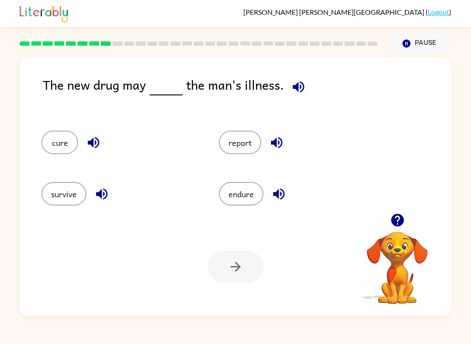
click at [58, 151] on button "cure" at bounding box center [59, 143] width 37 height 24
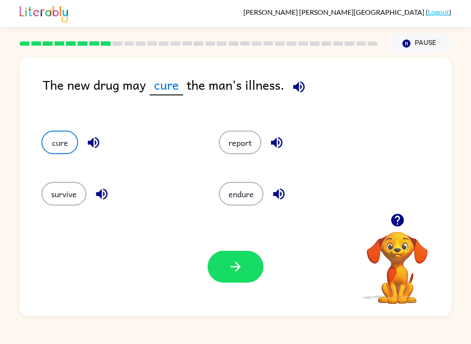
click at [245, 276] on button "button" at bounding box center [235, 267] width 56 height 32
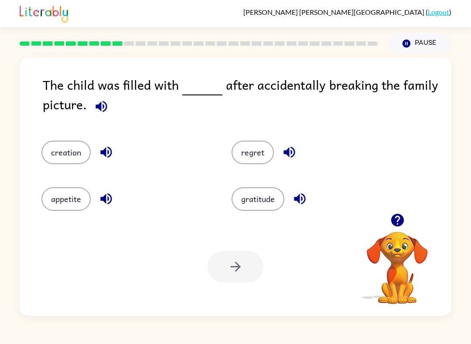
click at [279, 208] on button "gratitude" at bounding box center [257, 199] width 53 height 24
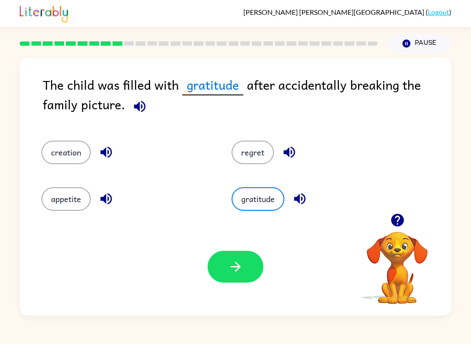
click at [259, 260] on button "button" at bounding box center [235, 267] width 56 height 32
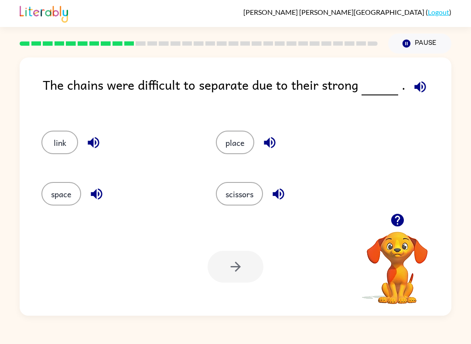
click at [65, 153] on button "link" at bounding box center [59, 143] width 37 height 24
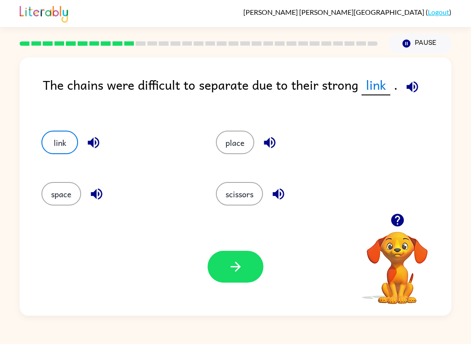
click at [237, 264] on icon "button" at bounding box center [235, 267] width 10 height 10
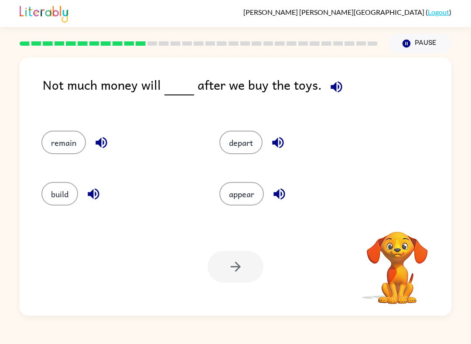
click at [452, 151] on div "Not much money will after we buy the toys. remain depart build appear Your brow…" at bounding box center [235, 185] width 471 height 262
click at [68, 150] on button "remain" at bounding box center [63, 143] width 44 height 24
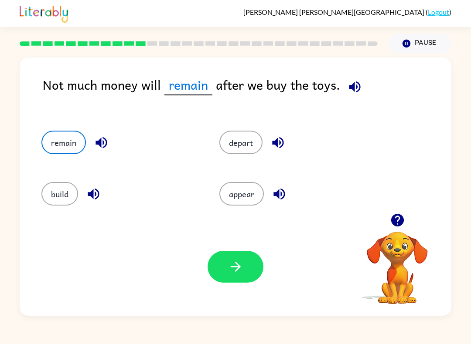
click at [216, 277] on button "button" at bounding box center [235, 267] width 56 height 32
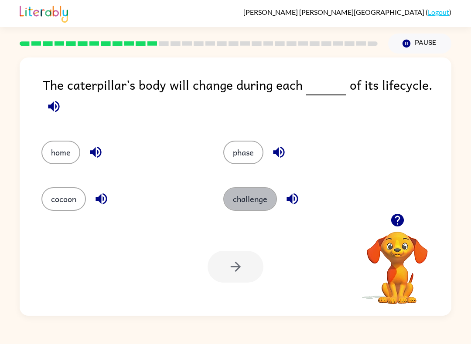
click at [251, 207] on button "challenge" at bounding box center [250, 199] width 54 height 24
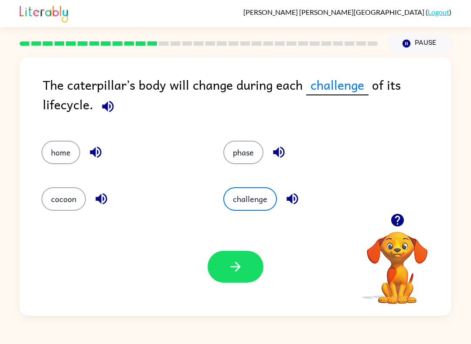
click at [245, 150] on button "phase" at bounding box center [243, 153] width 40 height 24
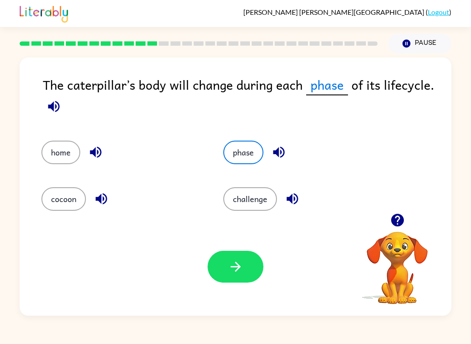
click at [114, 186] on div "cocoon" at bounding box center [116, 194] width 182 height 47
click at [101, 201] on icon "button" at bounding box center [100, 199] width 11 height 11
click at [273, 145] on button "button" at bounding box center [279, 152] width 22 height 22
click at [234, 273] on icon "button" at bounding box center [235, 266] width 15 height 15
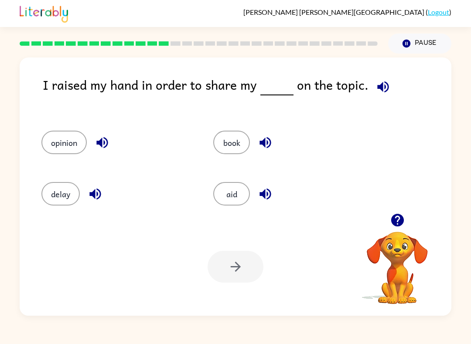
click at [61, 134] on button "opinion" at bounding box center [63, 143] width 45 height 24
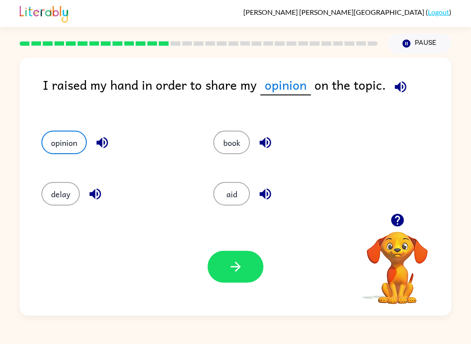
click at [213, 243] on div "Your browser must support playing .mp4 files to use Literably. Please try using…" at bounding box center [235, 267] width 431 height 98
click at [231, 281] on button "button" at bounding box center [235, 267] width 56 height 32
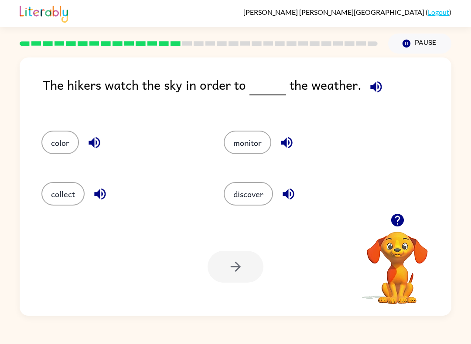
click at [257, 191] on button "discover" at bounding box center [248, 194] width 49 height 24
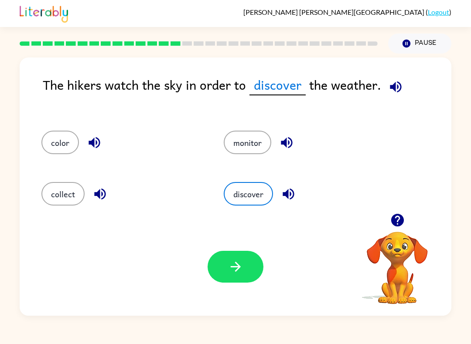
click at [240, 261] on icon "button" at bounding box center [235, 266] width 15 height 15
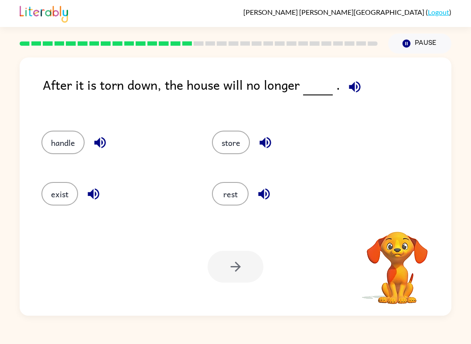
click at [343, 87] on button "button" at bounding box center [354, 87] width 22 height 22
click at [357, 84] on icon "button" at bounding box center [354, 86] width 15 height 15
click at [357, 88] on icon "button" at bounding box center [354, 86] width 15 height 15
click at [60, 201] on button "exist" at bounding box center [59, 194] width 37 height 24
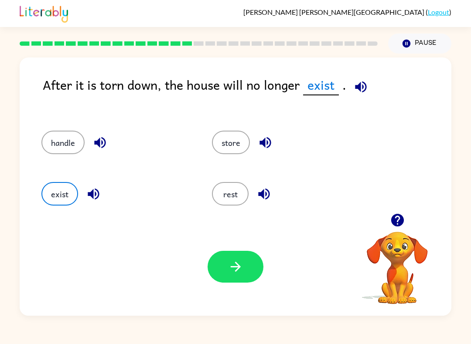
click at [251, 276] on button "button" at bounding box center [235, 267] width 56 height 32
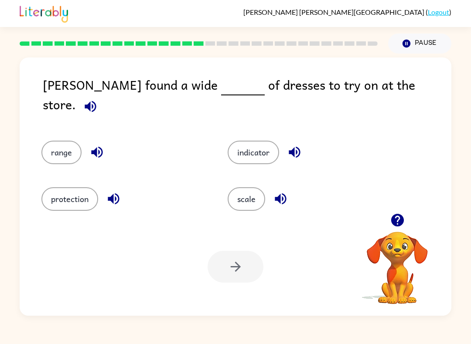
click at [66, 141] on button "range" at bounding box center [61, 153] width 40 height 24
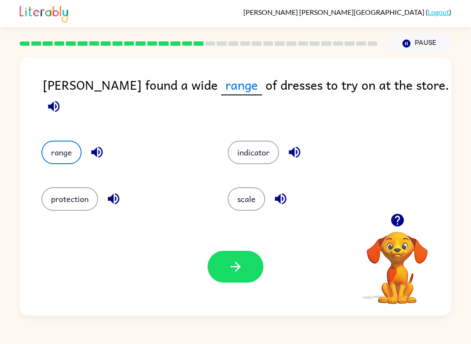
click at [246, 268] on button "button" at bounding box center [235, 267] width 56 height 32
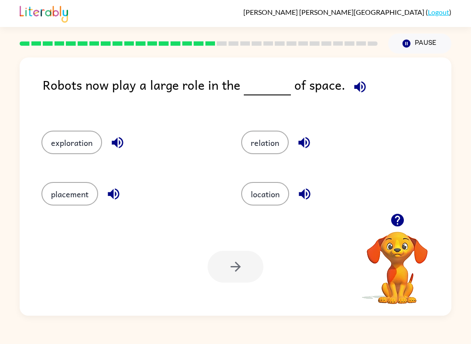
click at [78, 134] on button "exploration" at bounding box center [71, 143] width 61 height 24
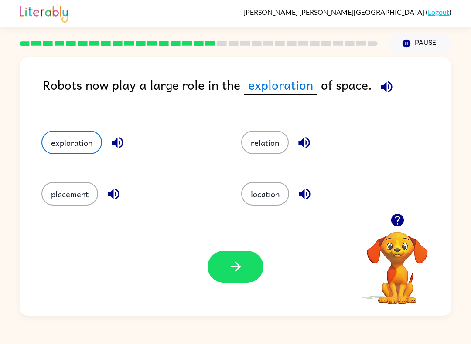
click at [220, 243] on div "Your browser must support playing .mp4 files to use Literably. Please try using…" at bounding box center [235, 267] width 431 height 98
click at [233, 270] on icon "button" at bounding box center [235, 266] width 15 height 15
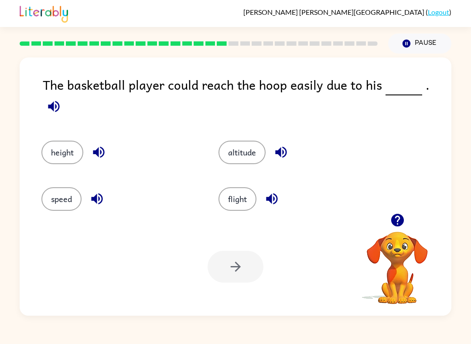
click at [67, 141] on button "height" at bounding box center [62, 153] width 42 height 24
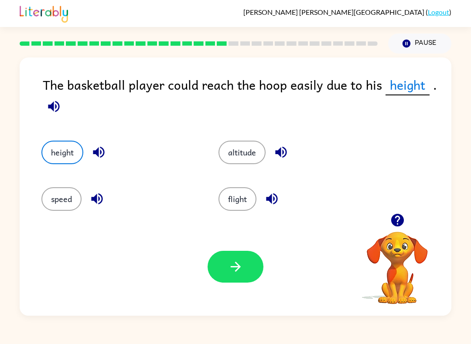
click at [246, 275] on button "button" at bounding box center [235, 267] width 56 height 32
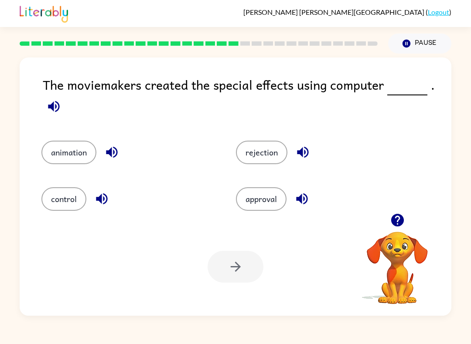
click at [69, 160] on button "animation" at bounding box center [68, 153] width 55 height 24
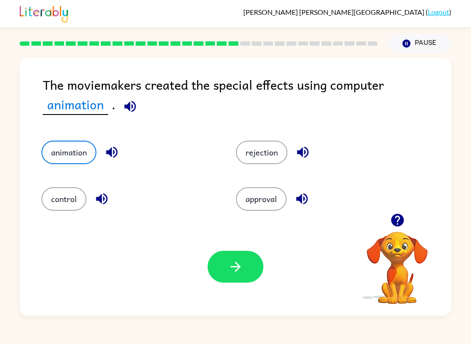
click at [72, 196] on button "control" at bounding box center [63, 199] width 45 height 24
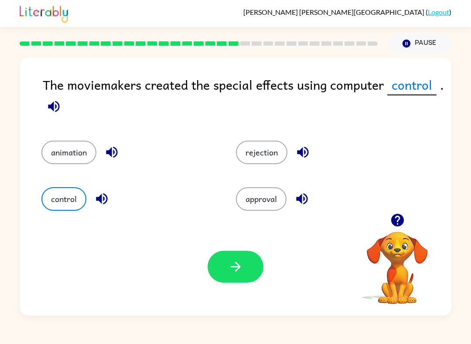
click at [235, 263] on icon "button" at bounding box center [235, 267] width 10 height 10
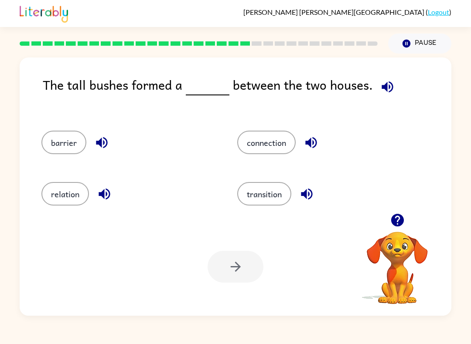
click at [264, 135] on button "connection" at bounding box center [266, 143] width 58 height 24
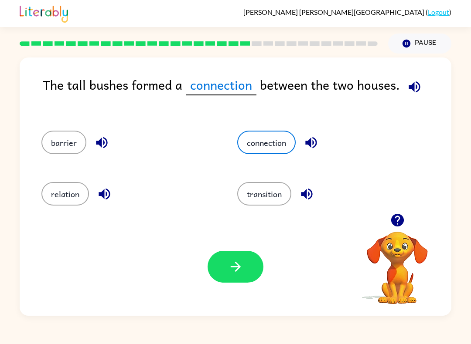
click at [240, 280] on button "button" at bounding box center [235, 267] width 56 height 32
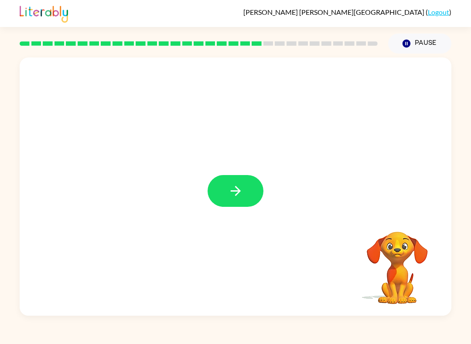
click at [221, 195] on button "button" at bounding box center [235, 191] width 56 height 32
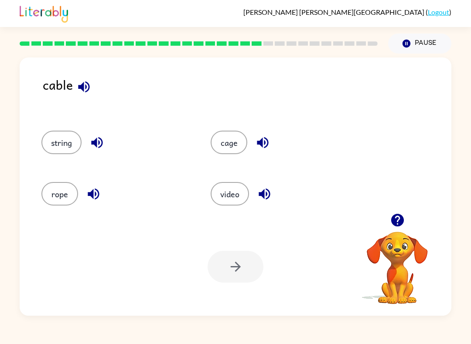
click at [241, 278] on div at bounding box center [235, 267] width 56 height 32
click at [58, 142] on button "string" at bounding box center [61, 143] width 40 height 24
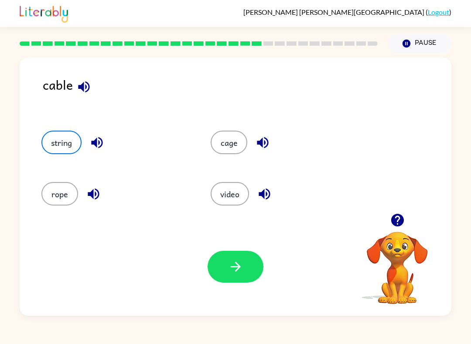
click at [241, 263] on icon "button" at bounding box center [235, 266] width 15 height 15
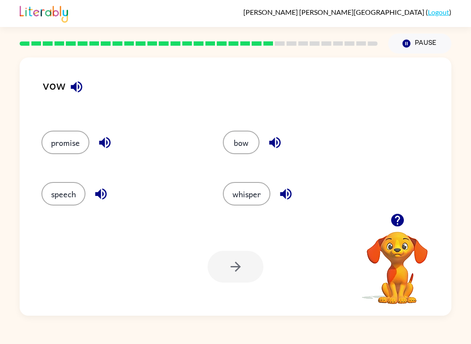
click at [248, 274] on div at bounding box center [235, 267] width 56 height 32
click at [234, 283] on div at bounding box center [235, 267] width 56 height 32
click at [242, 138] on button "bow" at bounding box center [241, 143] width 37 height 24
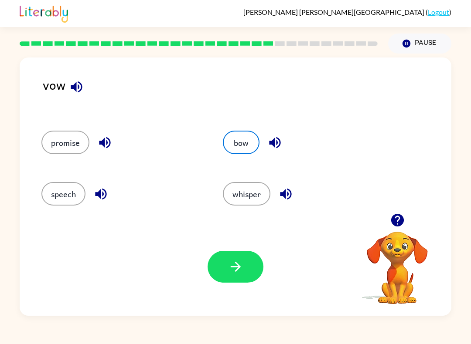
click at [253, 272] on button "button" at bounding box center [235, 267] width 56 height 32
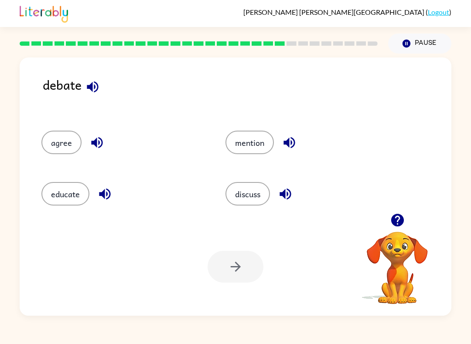
click at [247, 204] on button "discuss" at bounding box center [247, 194] width 44 height 24
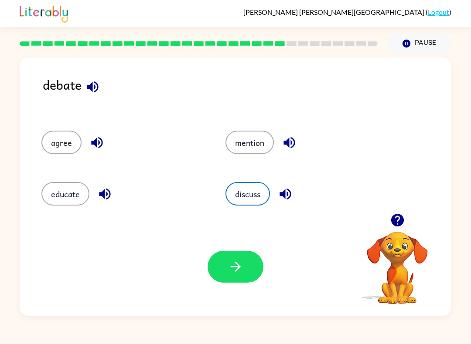
click at [235, 253] on button "button" at bounding box center [235, 267] width 56 height 32
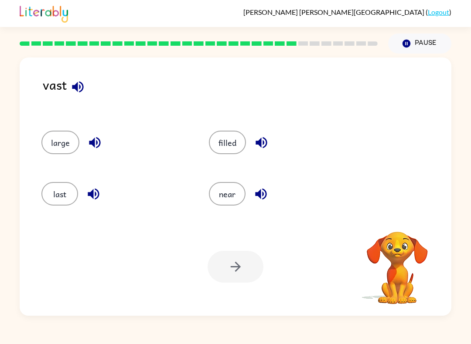
click at [232, 278] on div at bounding box center [235, 267] width 56 height 32
click at [77, 89] on icon "button" at bounding box center [77, 86] width 11 height 11
click at [398, 219] on icon "button" at bounding box center [397, 220] width 15 height 15
click at [233, 194] on button "near" at bounding box center [227, 194] width 37 height 24
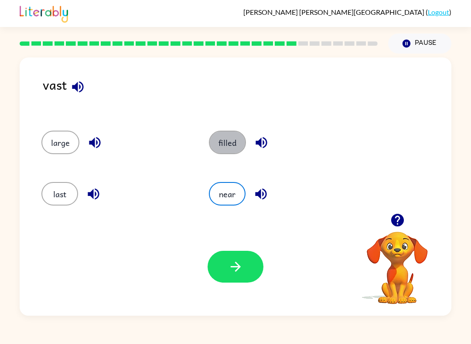
click at [242, 145] on button "filled" at bounding box center [227, 143] width 37 height 24
click at [239, 256] on button "button" at bounding box center [235, 267] width 56 height 32
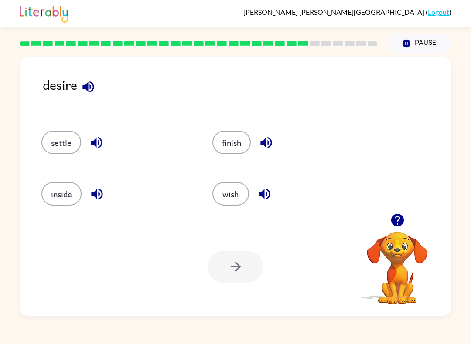
click at [234, 139] on button "finish" at bounding box center [231, 143] width 38 height 24
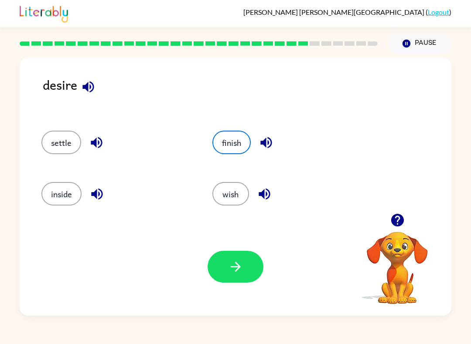
click at [242, 278] on button "button" at bounding box center [235, 267] width 56 height 32
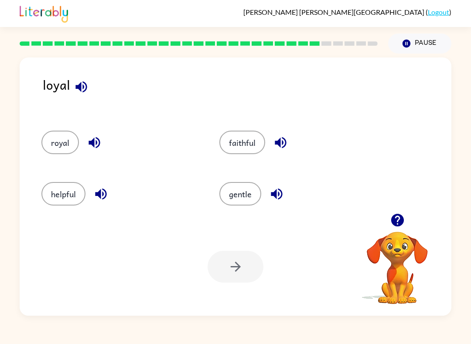
click at [59, 151] on button "royal" at bounding box center [59, 143] width 37 height 24
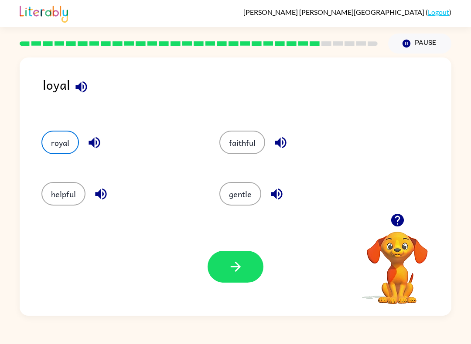
click at [255, 197] on button "gentle" at bounding box center [240, 194] width 42 height 24
click at [241, 279] on button "button" at bounding box center [235, 267] width 56 height 32
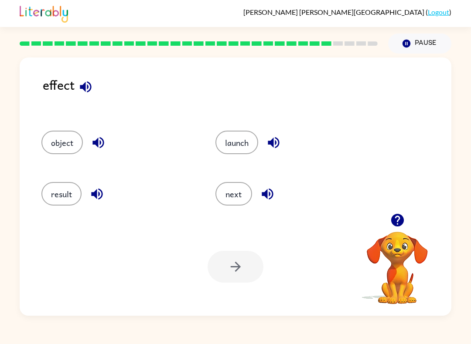
click at [69, 189] on button "result" at bounding box center [61, 194] width 40 height 24
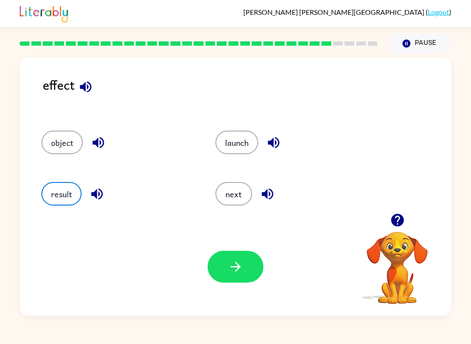
click at [240, 250] on div "Your browser must support playing .mp4 files to use Literably. Please try using…" at bounding box center [235, 267] width 431 height 98
click at [238, 274] on icon "button" at bounding box center [235, 266] width 15 height 15
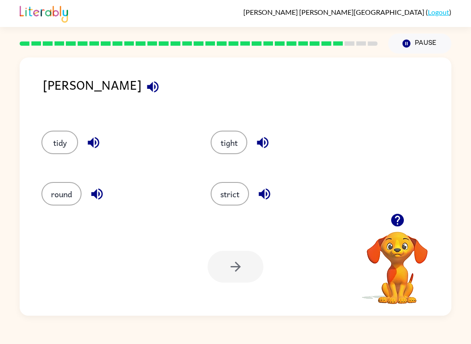
click at [86, 72] on div "stern tidy tight round strict Your browser must support playing .mp4 files to u…" at bounding box center [235, 187] width 431 height 258
click at [147, 86] on icon "button" at bounding box center [152, 86] width 11 height 11
click at [237, 195] on button "strict" at bounding box center [230, 194] width 38 height 24
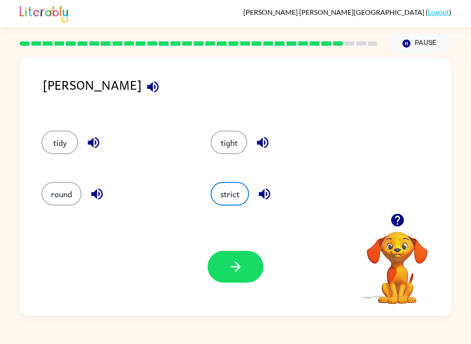
click at [226, 267] on button "button" at bounding box center [235, 267] width 56 height 32
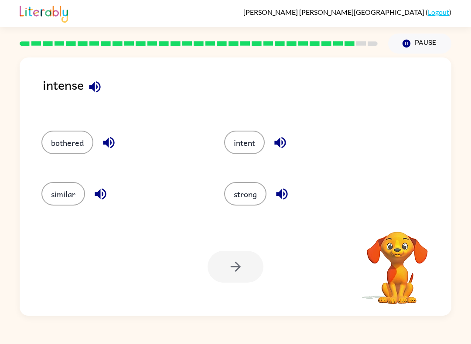
click at [255, 185] on button "strong" at bounding box center [245, 194] width 42 height 24
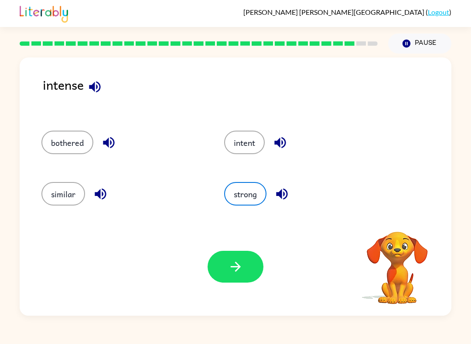
click at [232, 264] on icon "button" at bounding box center [235, 266] width 15 height 15
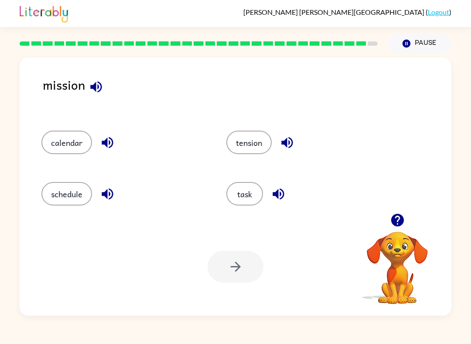
click at [231, 268] on div at bounding box center [235, 267] width 56 height 32
click at [255, 198] on button "task" at bounding box center [244, 194] width 37 height 24
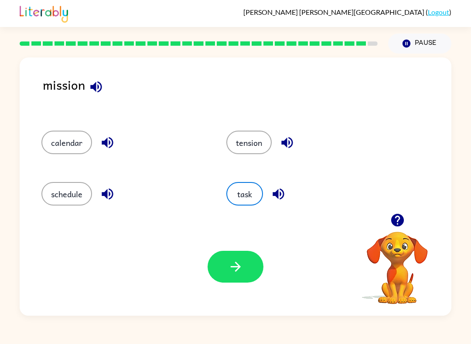
click at [227, 281] on button "button" at bounding box center [235, 267] width 56 height 32
